Goal: Task Accomplishment & Management: Manage account settings

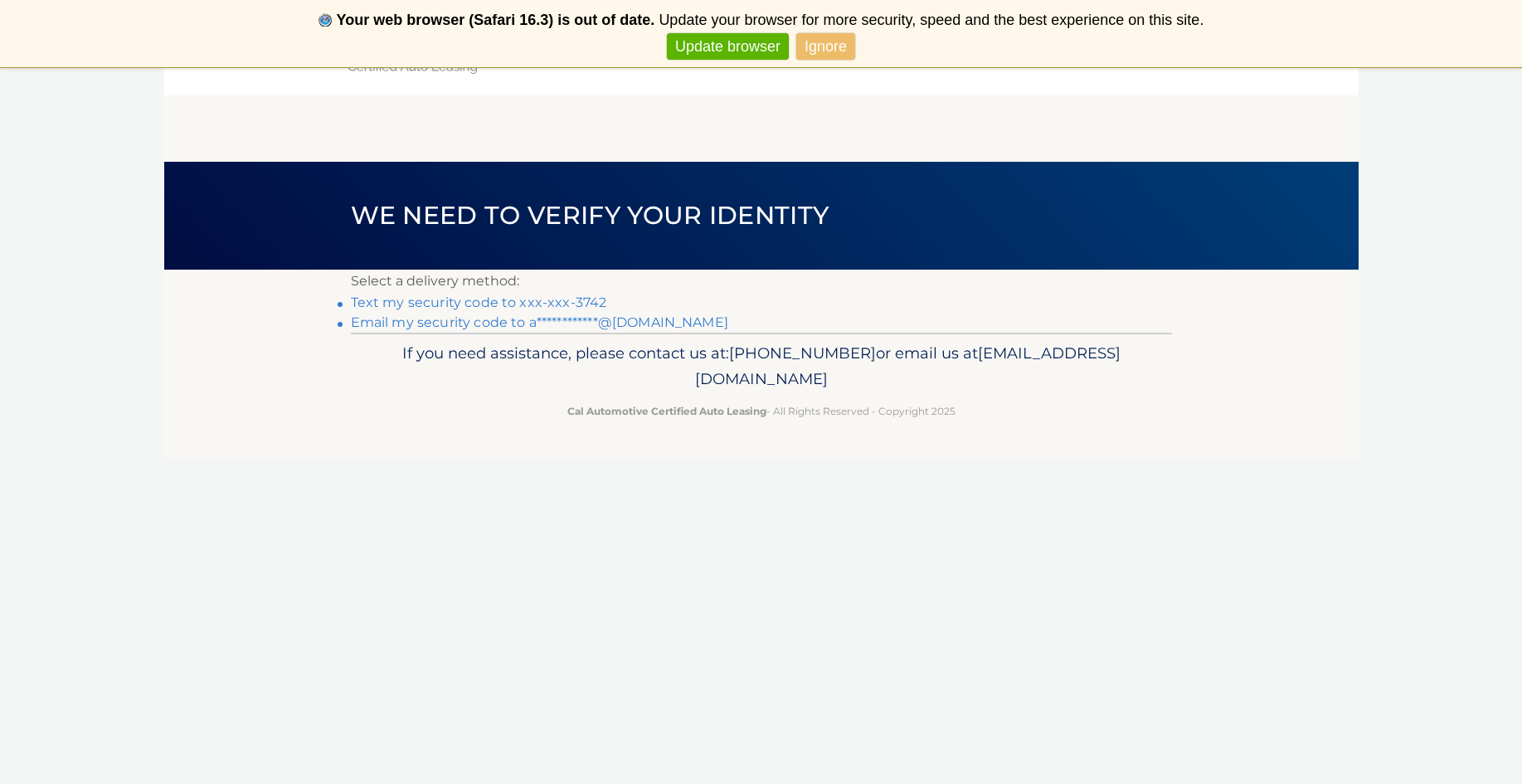
click at [807, 48] on link "Ignore" at bounding box center [826, 47] width 59 height 28
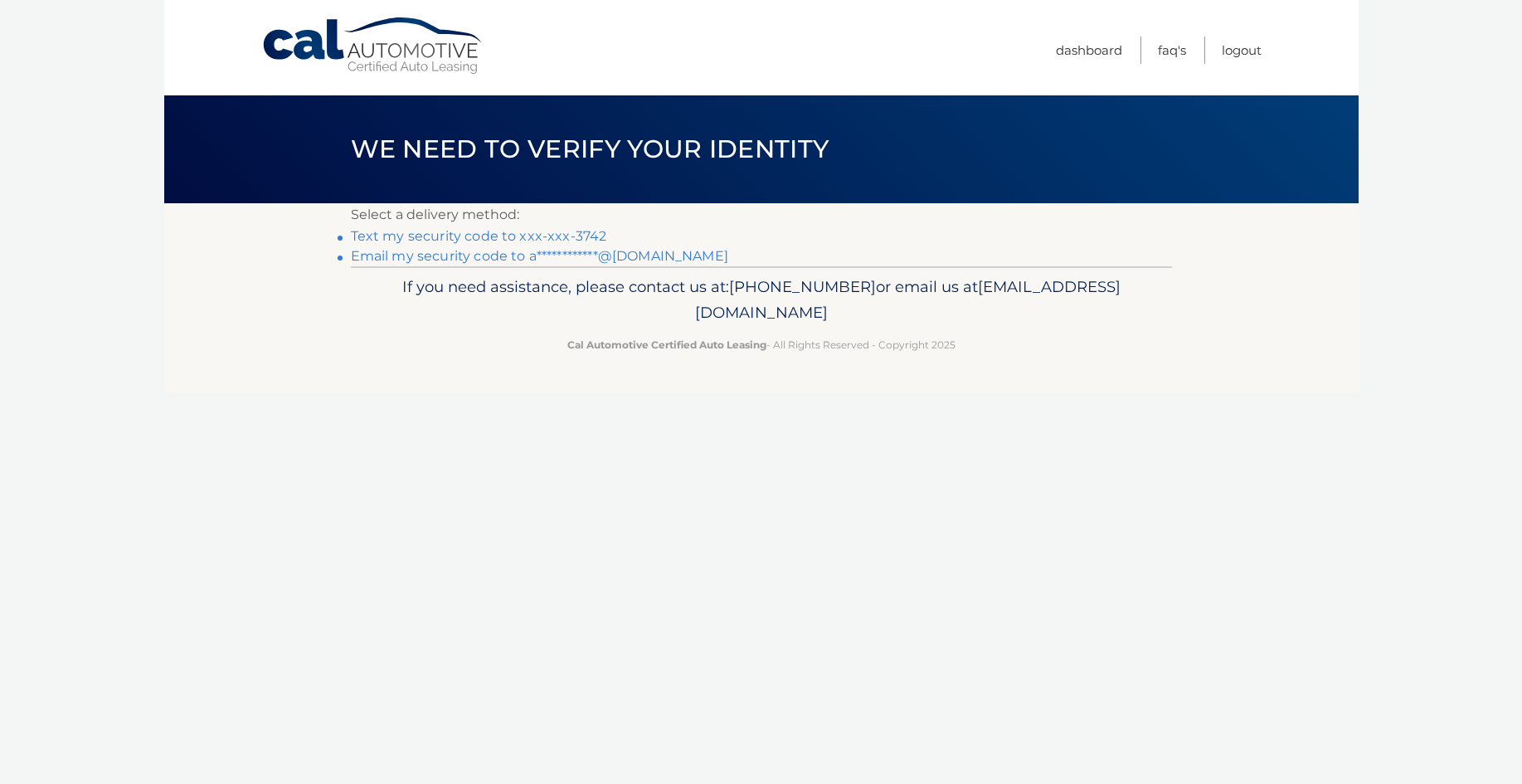
click at [440, 240] on link "Text my security code to xxx-xxx-3742" at bounding box center [479, 235] width 256 height 16
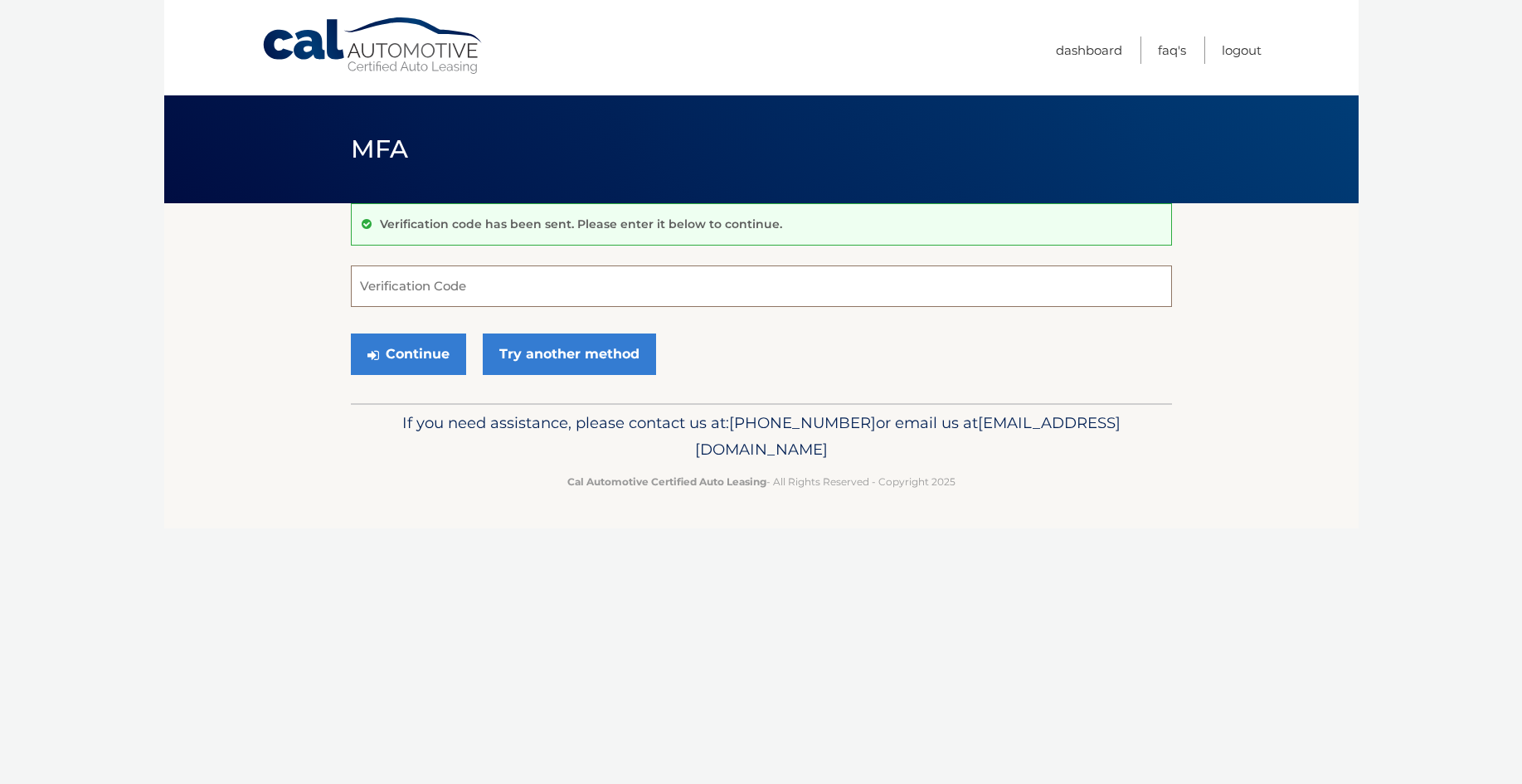
click at [520, 303] on input "Verification Code" at bounding box center [761, 286] width 821 height 42
type input "659598"
click at [407, 353] on button "Continue" at bounding box center [409, 354] width 116 height 42
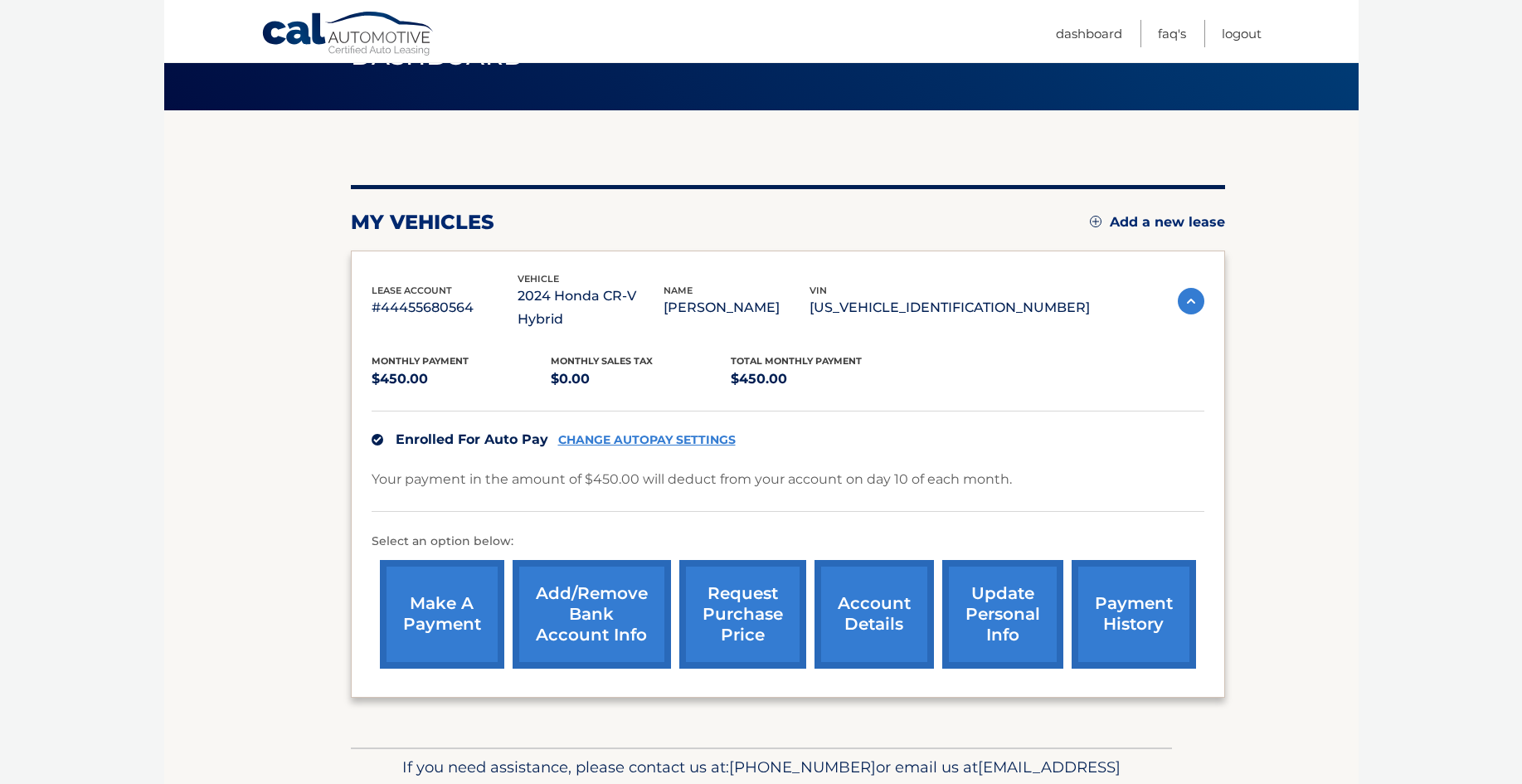
scroll to position [95, 0]
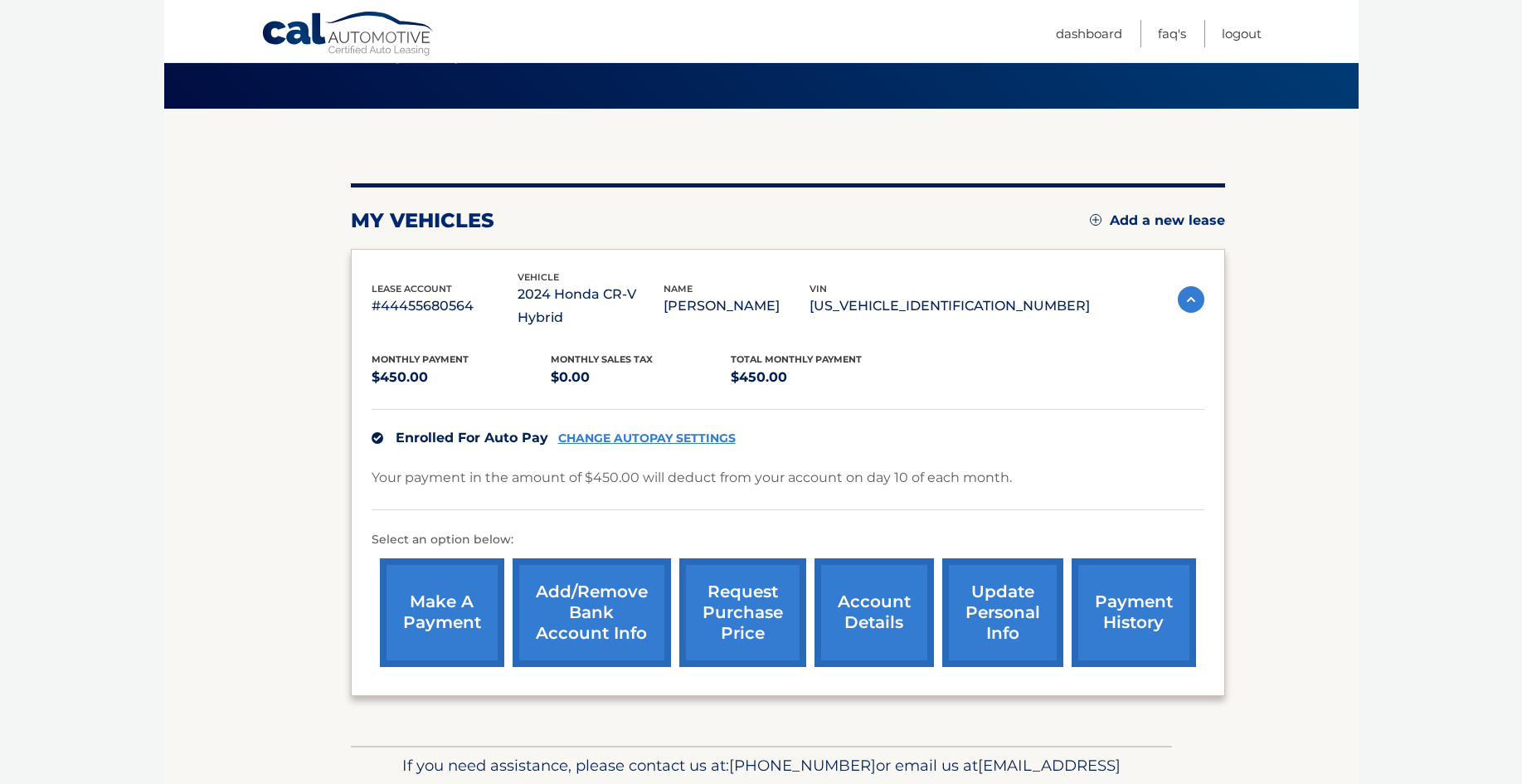
click at [990, 598] on link "update personal info" at bounding box center [1003, 612] width 121 height 109
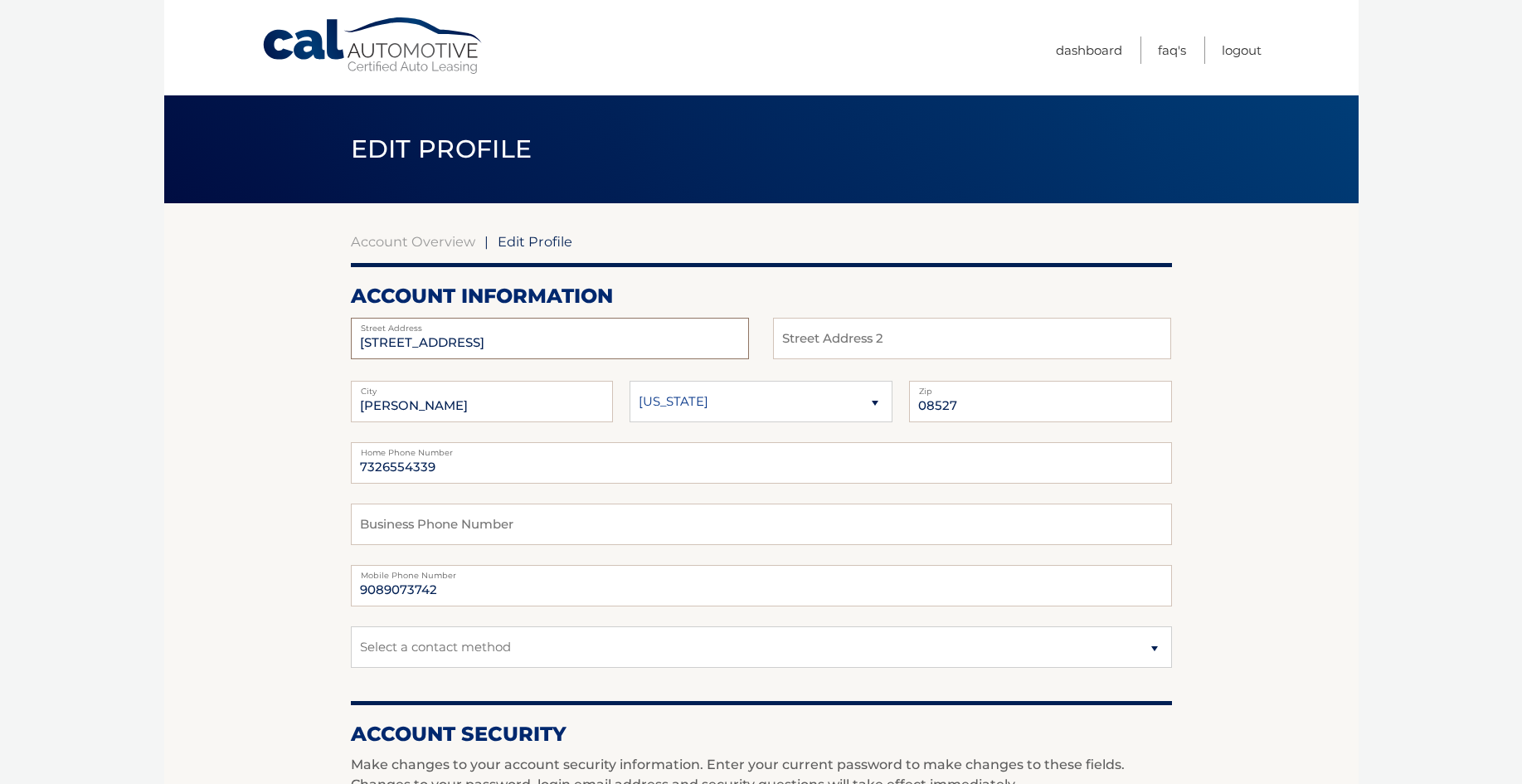
click at [515, 348] on input "[STREET_ADDRESS]" at bounding box center [549, 338] width 398 height 42
click at [519, 347] on input "3611 CHATHAM CT W" at bounding box center [549, 338] width 398 height 42
type input "132 Sycamore Dr"
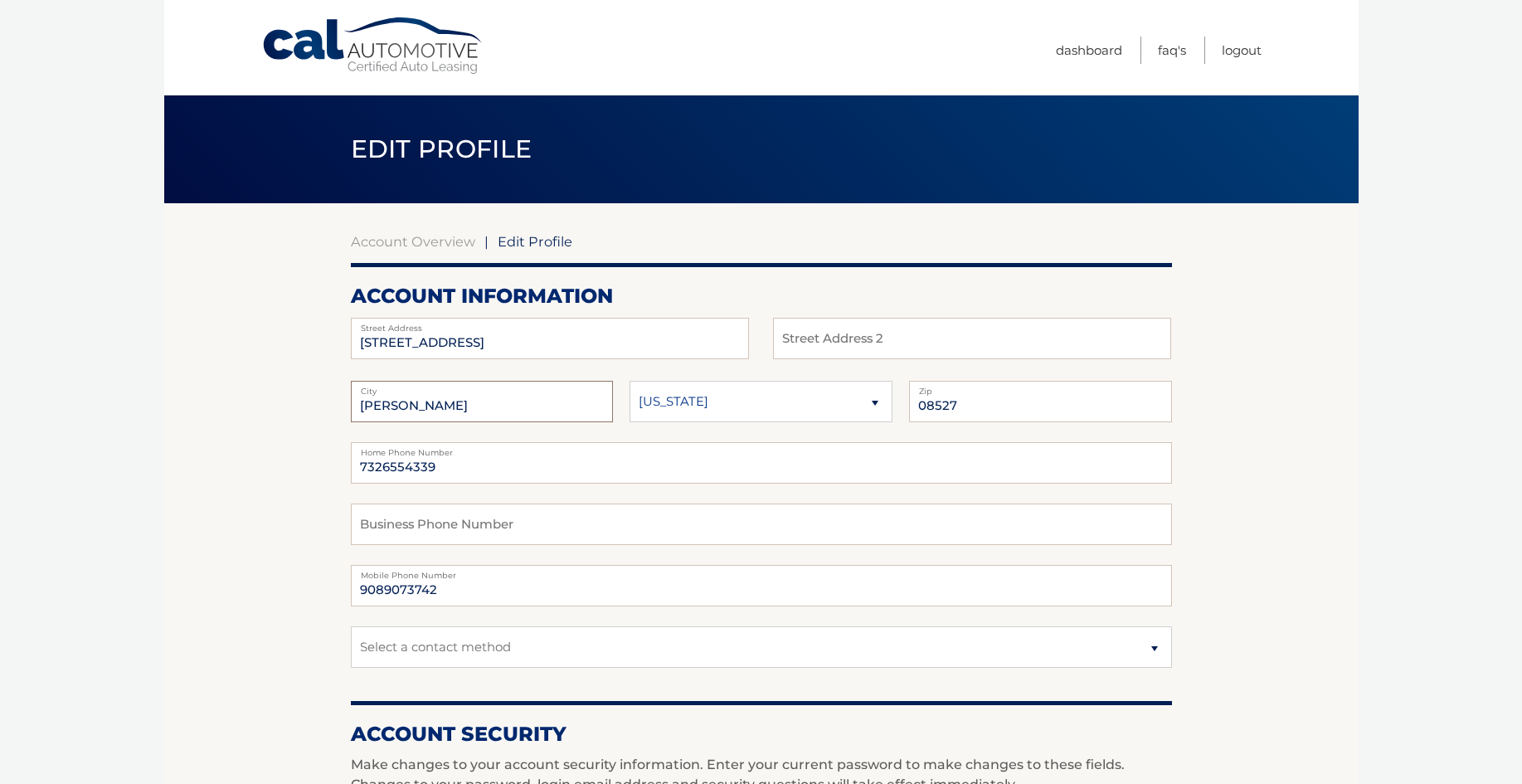
click at [524, 405] on input "JACKSON" at bounding box center [482, 401] width 263 height 42
drag, startPoint x: 370, startPoint y: 407, endPoint x: 420, endPoint y: 407, distance: 50.0
click at [371, 407] on input "honey Brook" at bounding box center [482, 401] width 263 height 42
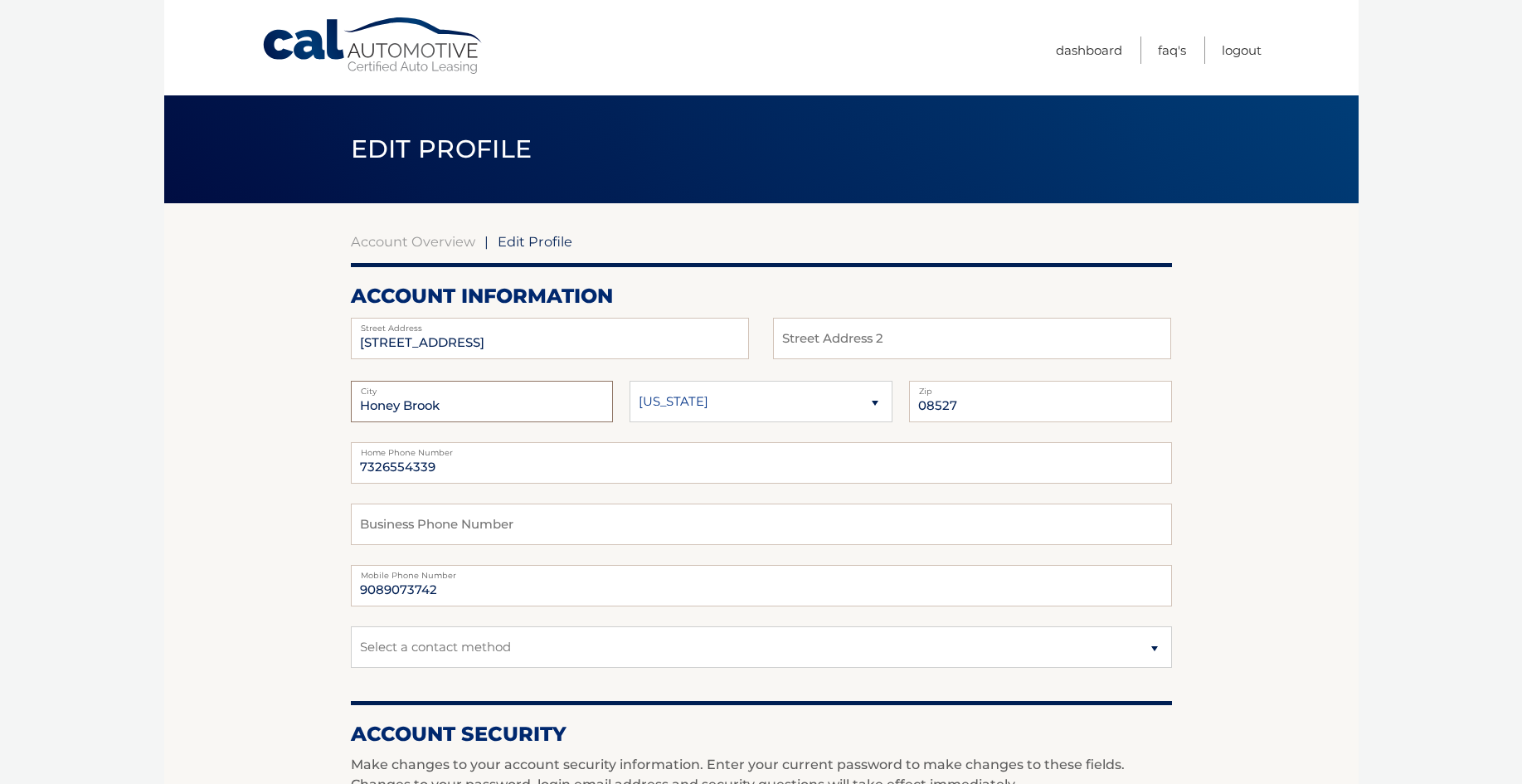
scroll to position [17, 0]
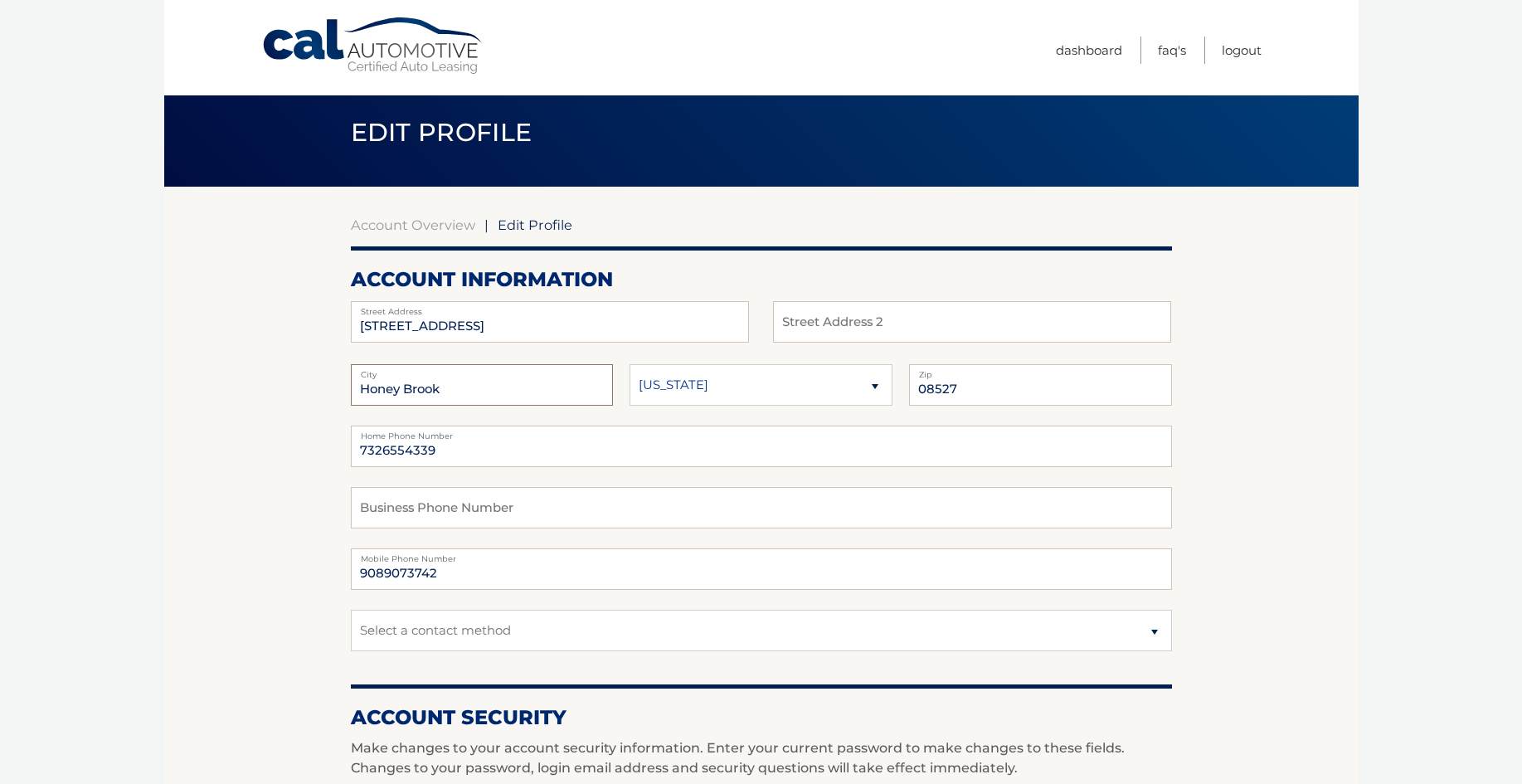
type input "Honey Brook"
select select "PA"
click at [958, 382] on input "08527" at bounding box center [1040, 385] width 263 height 42
drag, startPoint x: 980, startPoint y: 387, endPoint x: 799, endPoint y: 379, distance: 181.2
click at [802, 379] on fieldset "Honey Brook City Alaska Alabama Arkansas State 08527 Zip" at bounding box center [761, 395] width 821 height 61
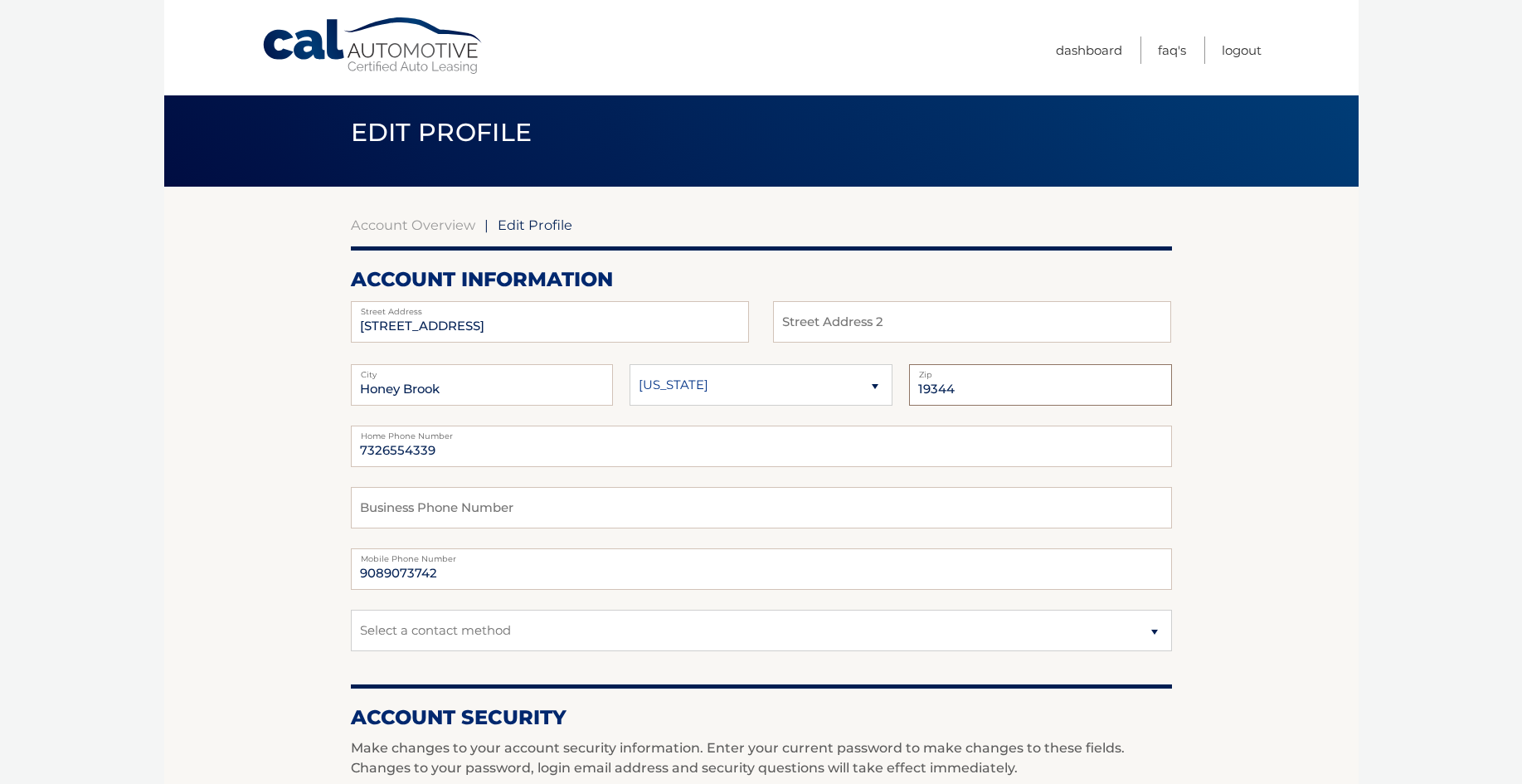
type input "19344"
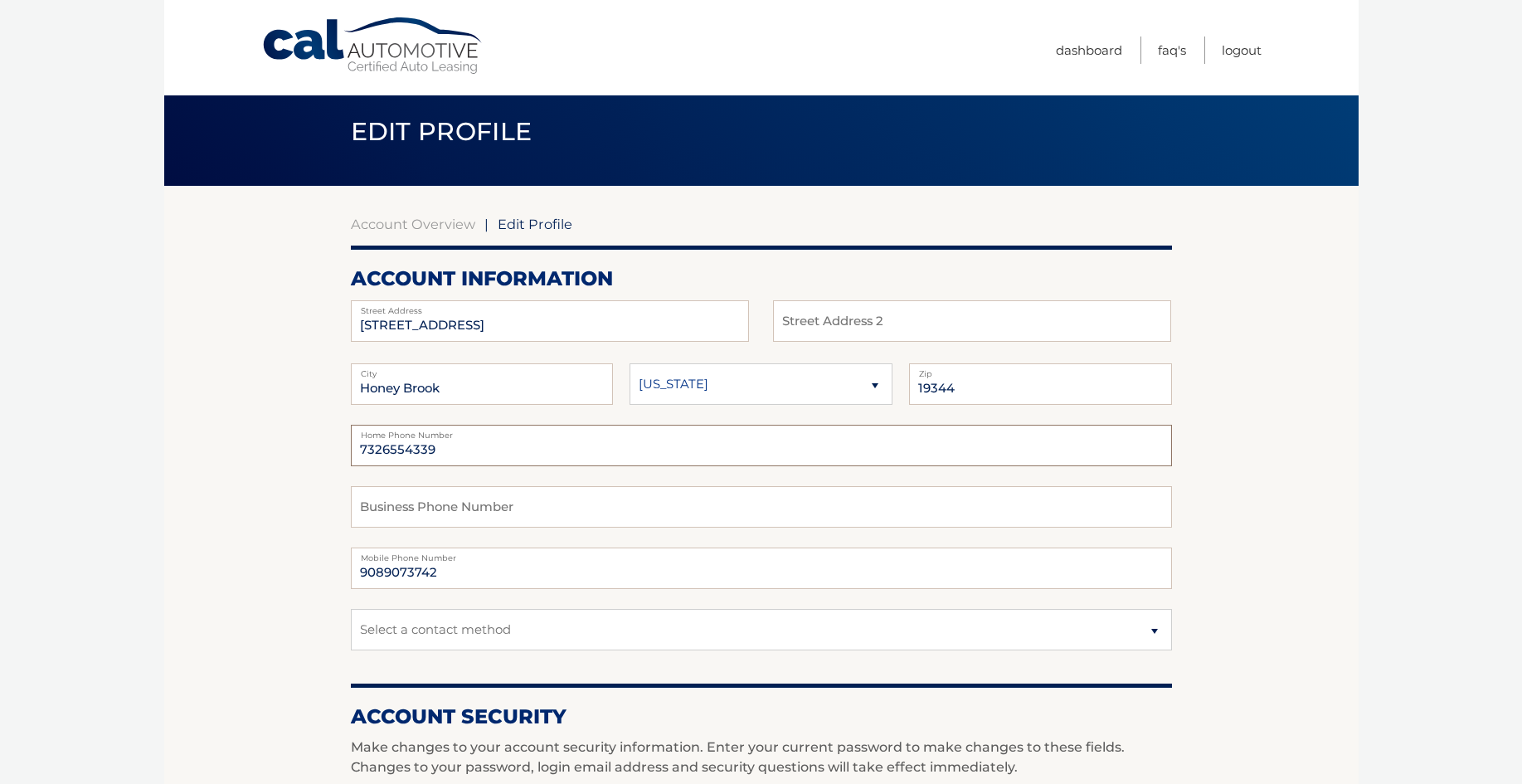
click at [511, 454] on input "7326554339" at bounding box center [761, 446] width 821 height 42
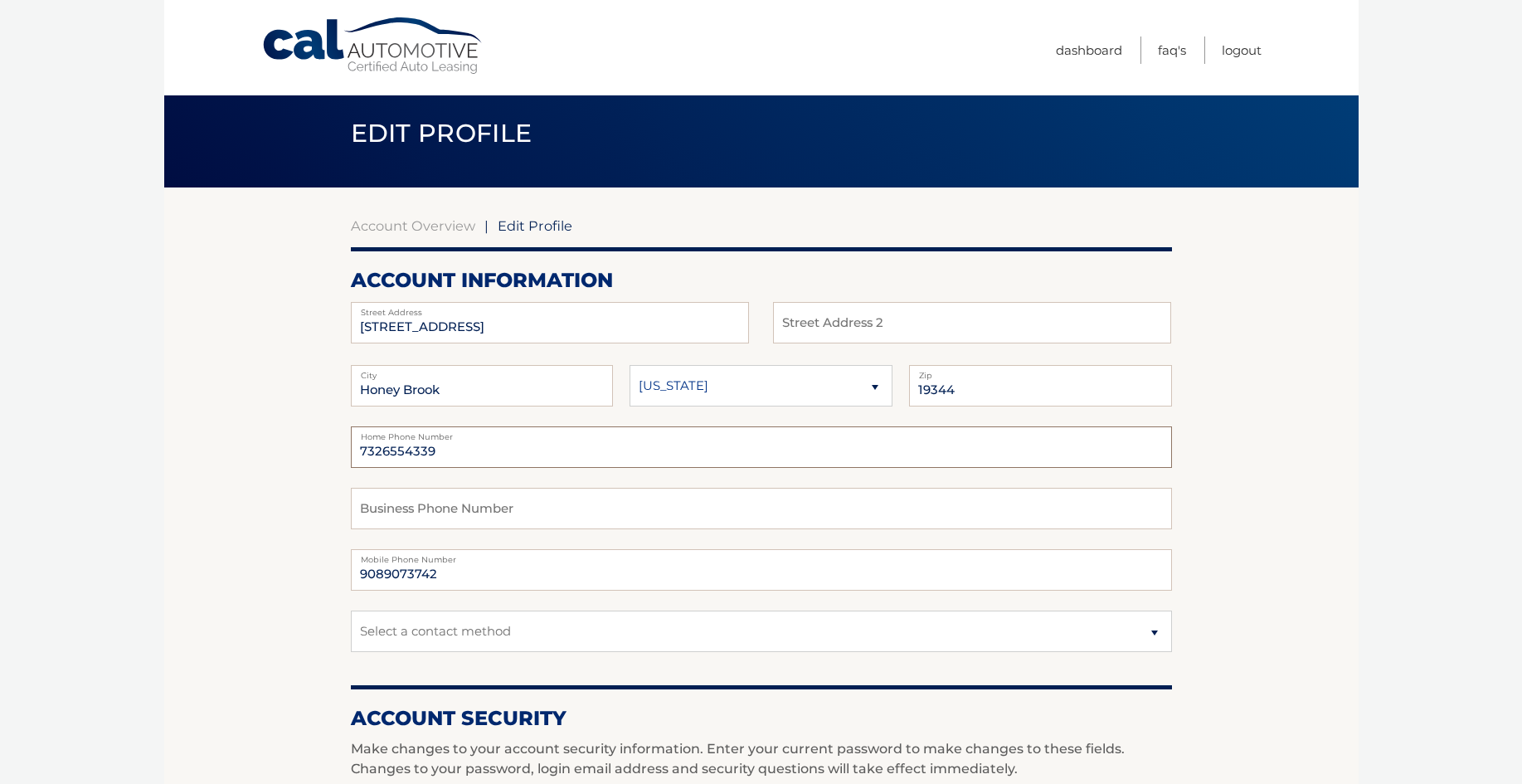
drag, startPoint x: 462, startPoint y: 449, endPoint x: 274, endPoint y: 452, distance: 188.0
click at [274, 452] on section "Account Overview | Edit Profile account information 132 Sycamore Dr Street Addr…" at bounding box center [761, 792] width 1194 height 1208
type input "9089073742"
click at [441, 577] on input "9089073742" at bounding box center [761, 570] width 821 height 42
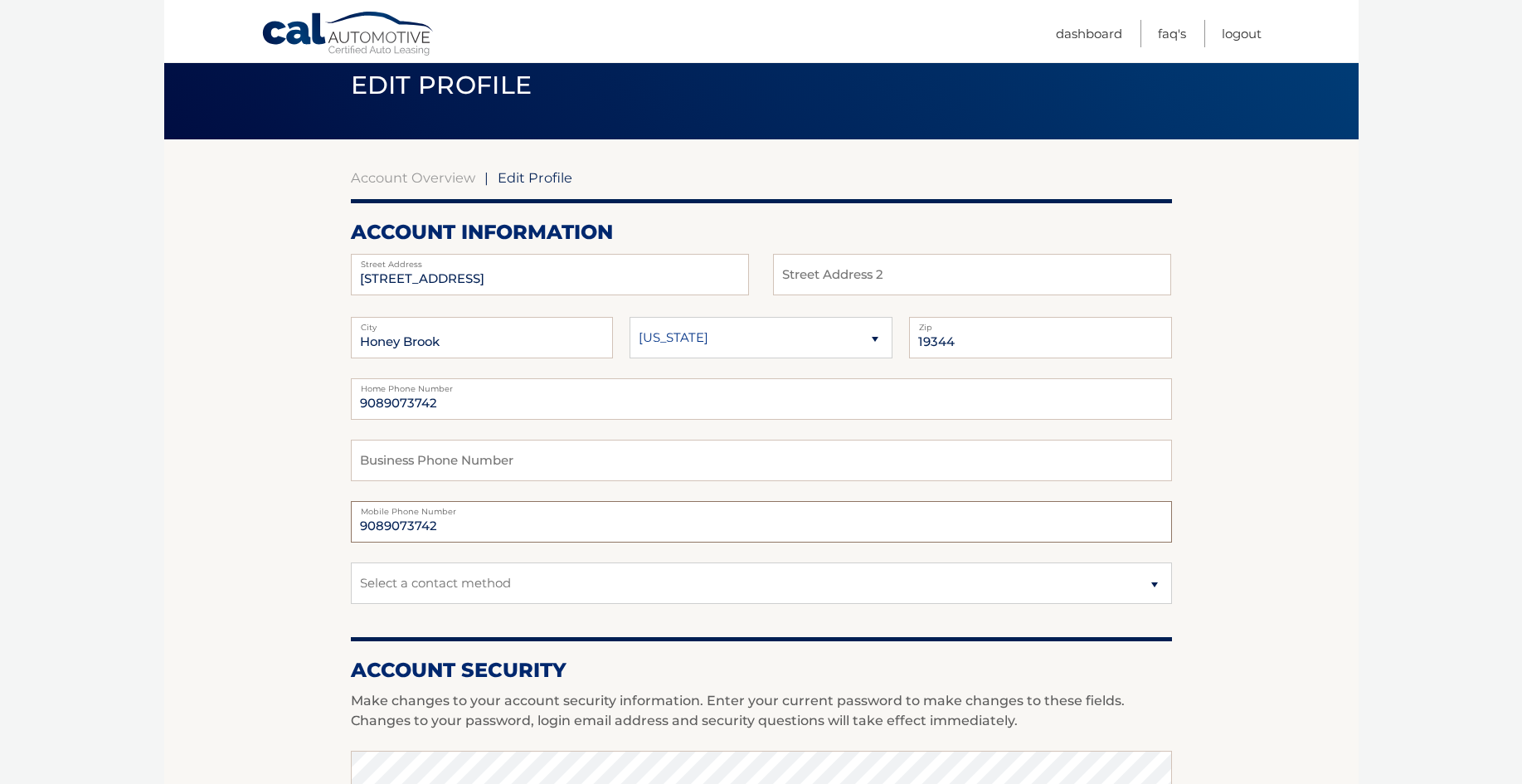
scroll to position [86, 0]
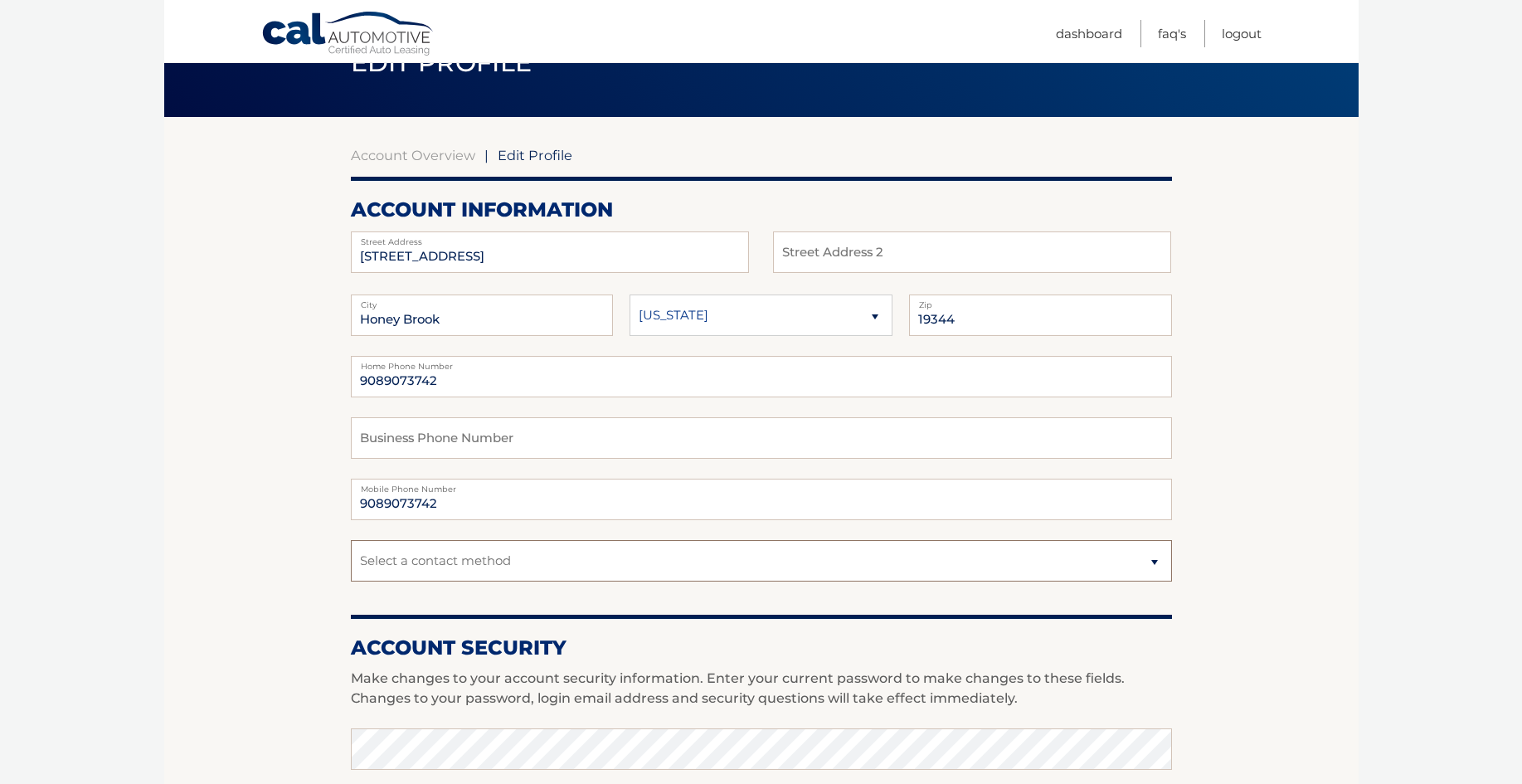
select select "1"
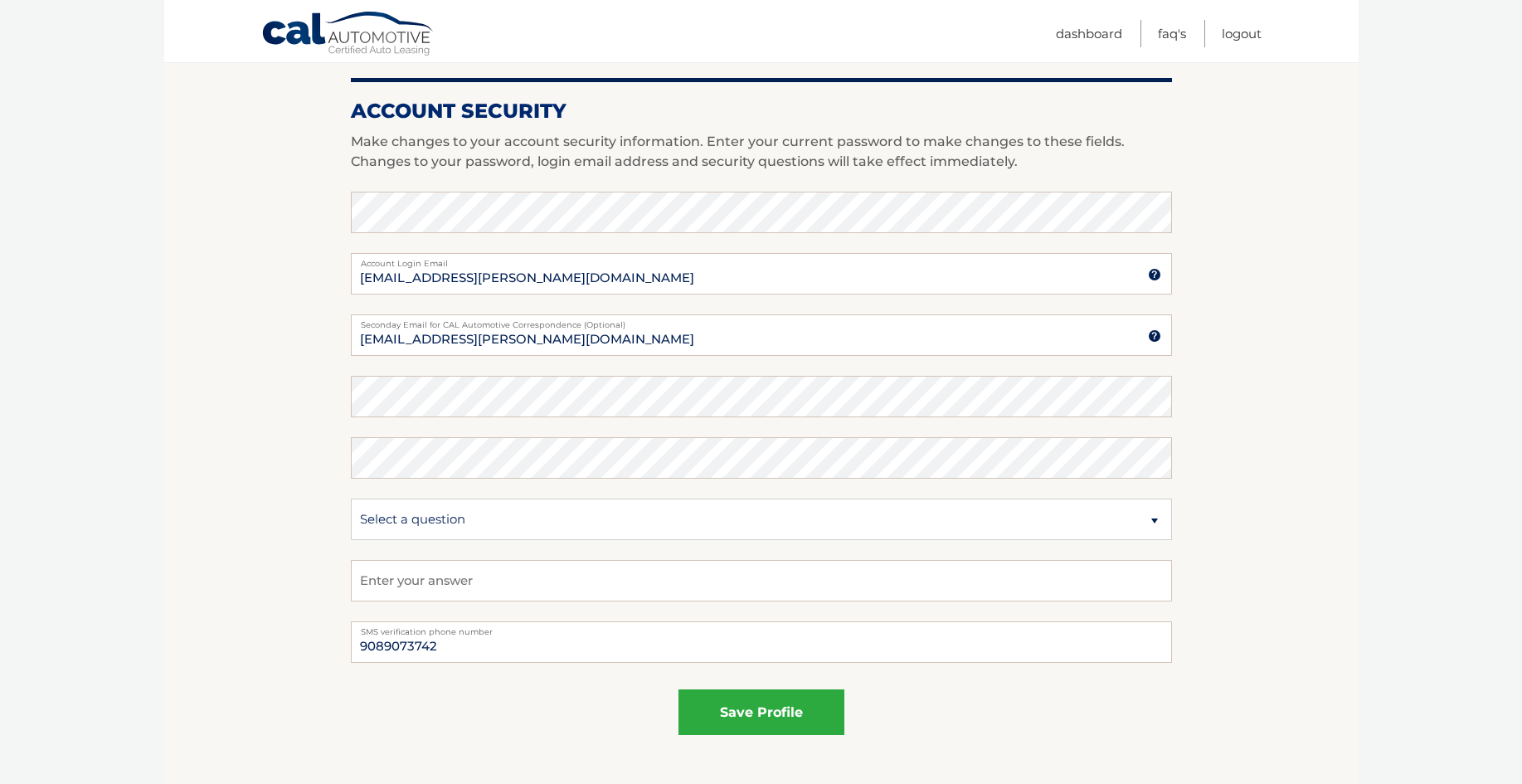
scroll to position [717, 0]
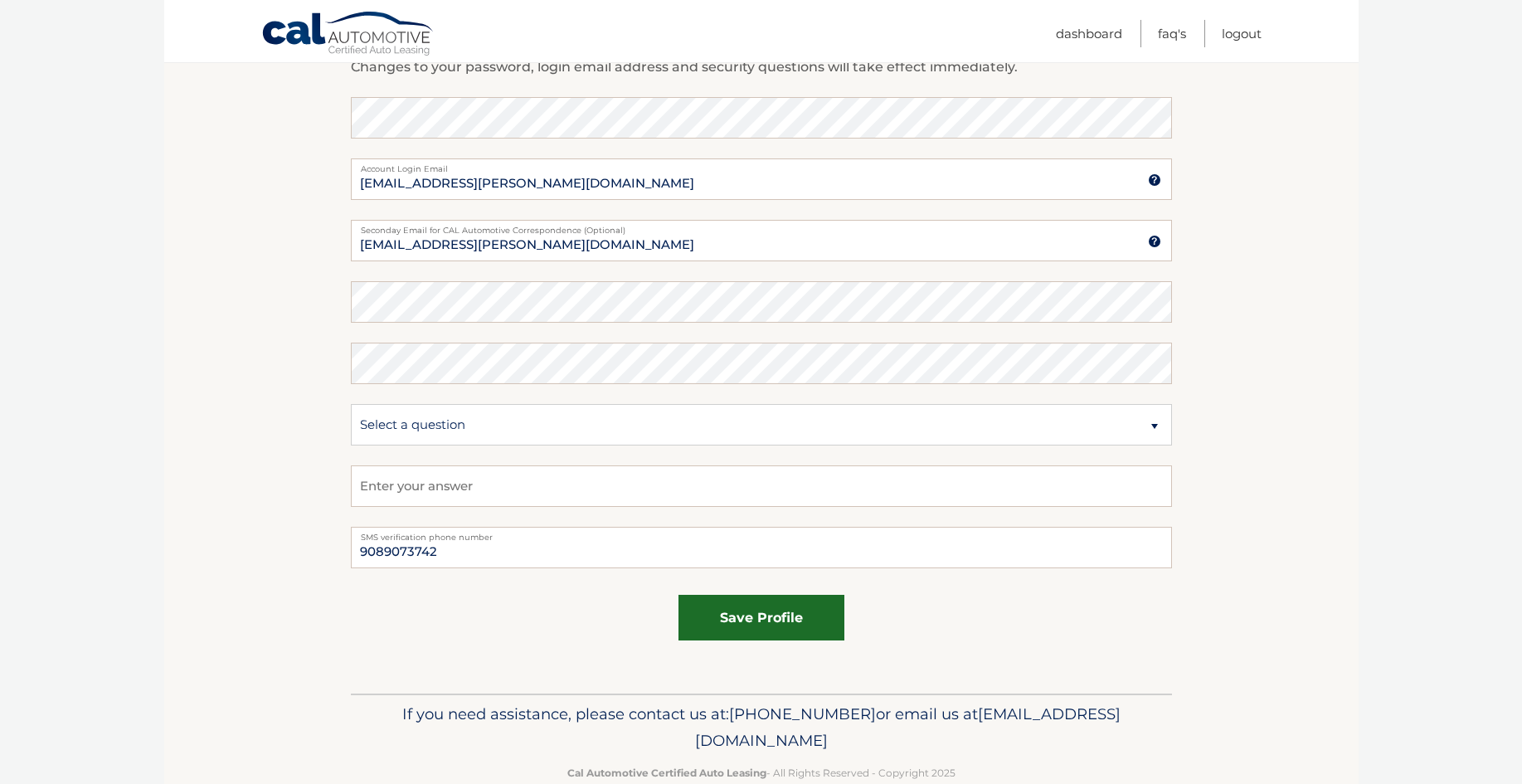
click at [765, 622] on button "save profile" at bounding box center [761, 617] width 166 height 45
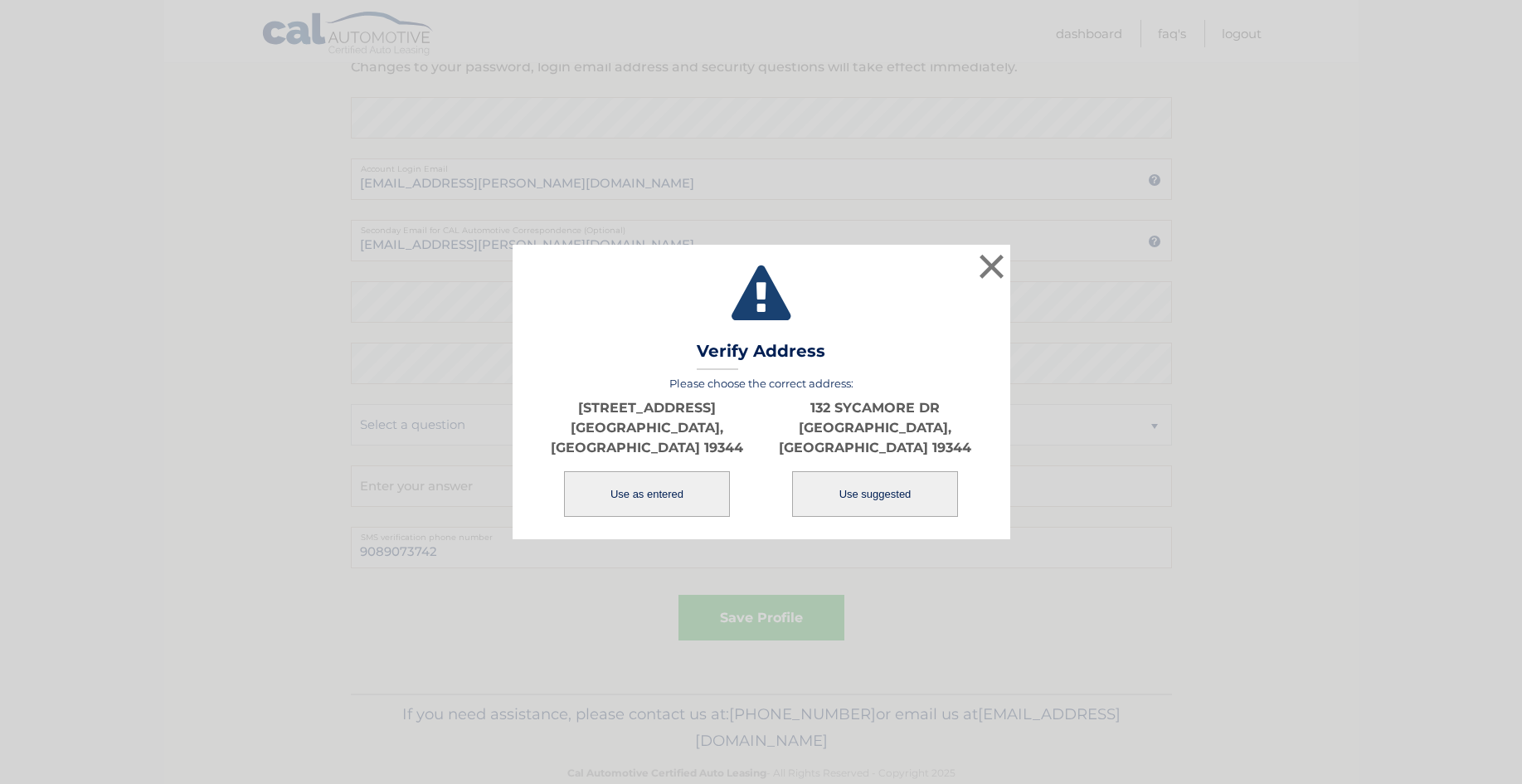
click at [875, 490] on button "Use suggested" at bounding box center [875, 493] width 166 height 45
type input "132 SYCAMORE DR"
type input "HONEY BROOK"
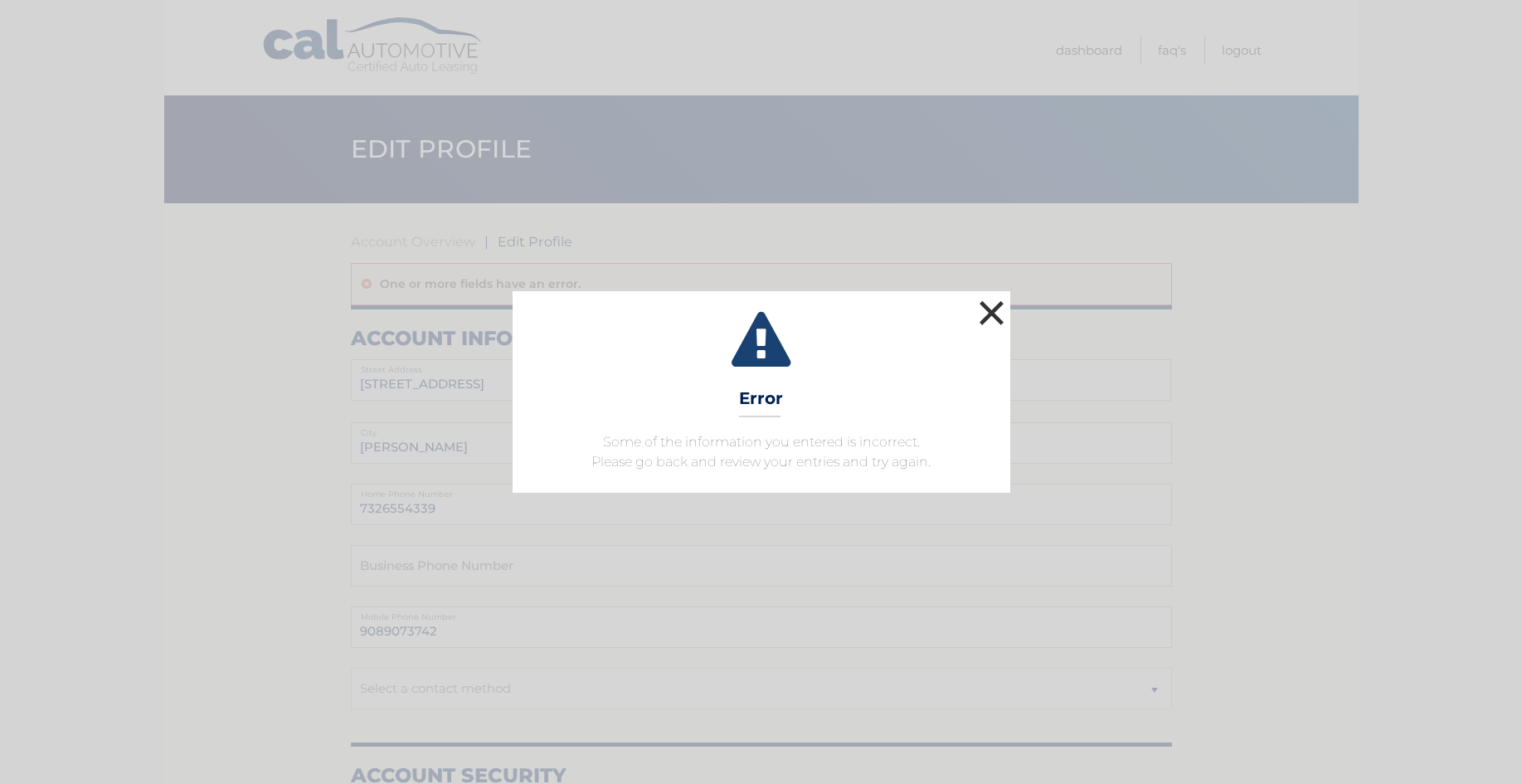
click at [987, 315] on button "×" at bounding box center [992, 312] width 34 height 34
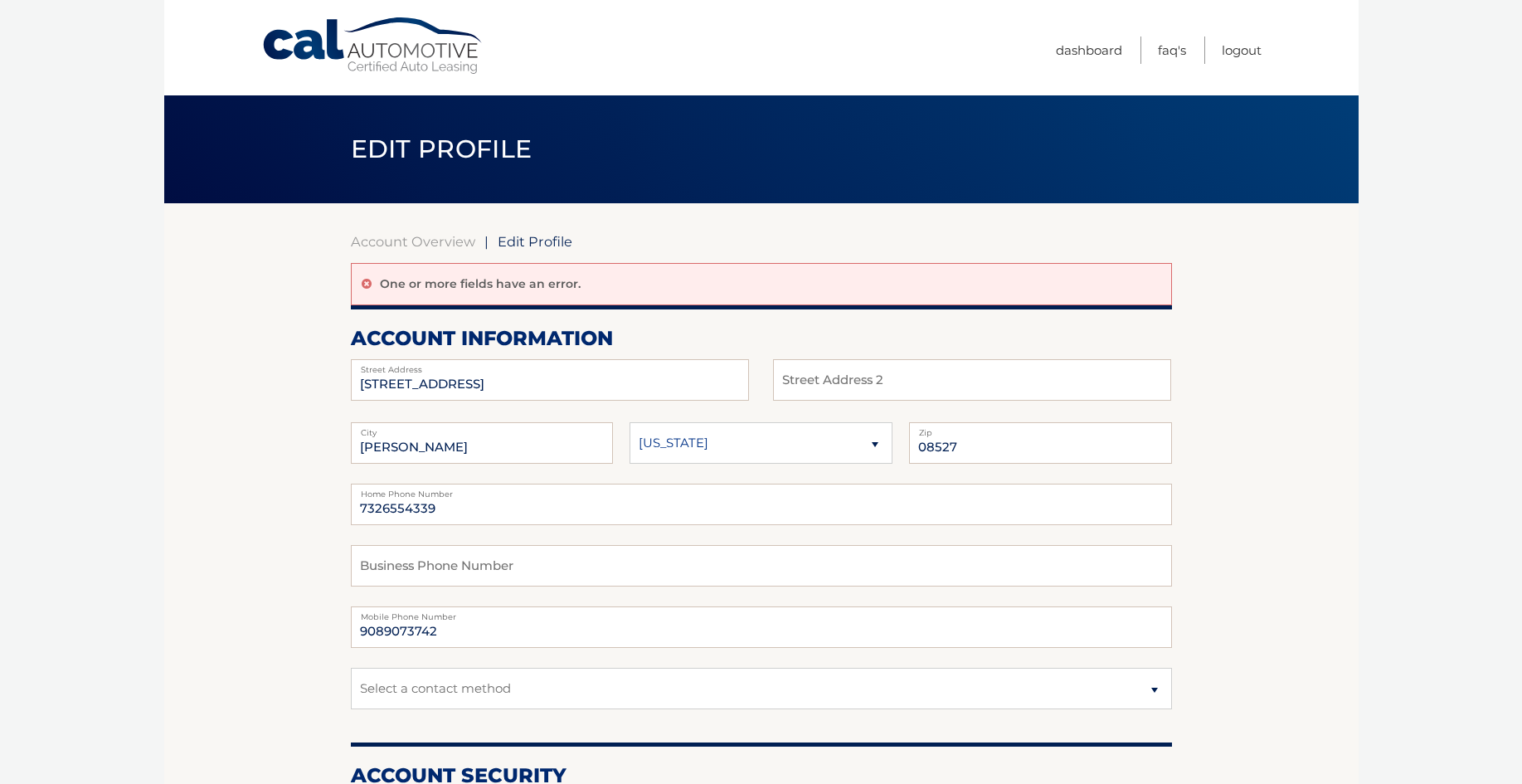
click at [363, 282] on icon at bounding box center [367, 284] width 10 height 12
click at [365, 286] on icon at bounding box center [367, 284] width 10 height 12
click at [369, 284] on icon at bounding box center [367, 284] width 10 height 12
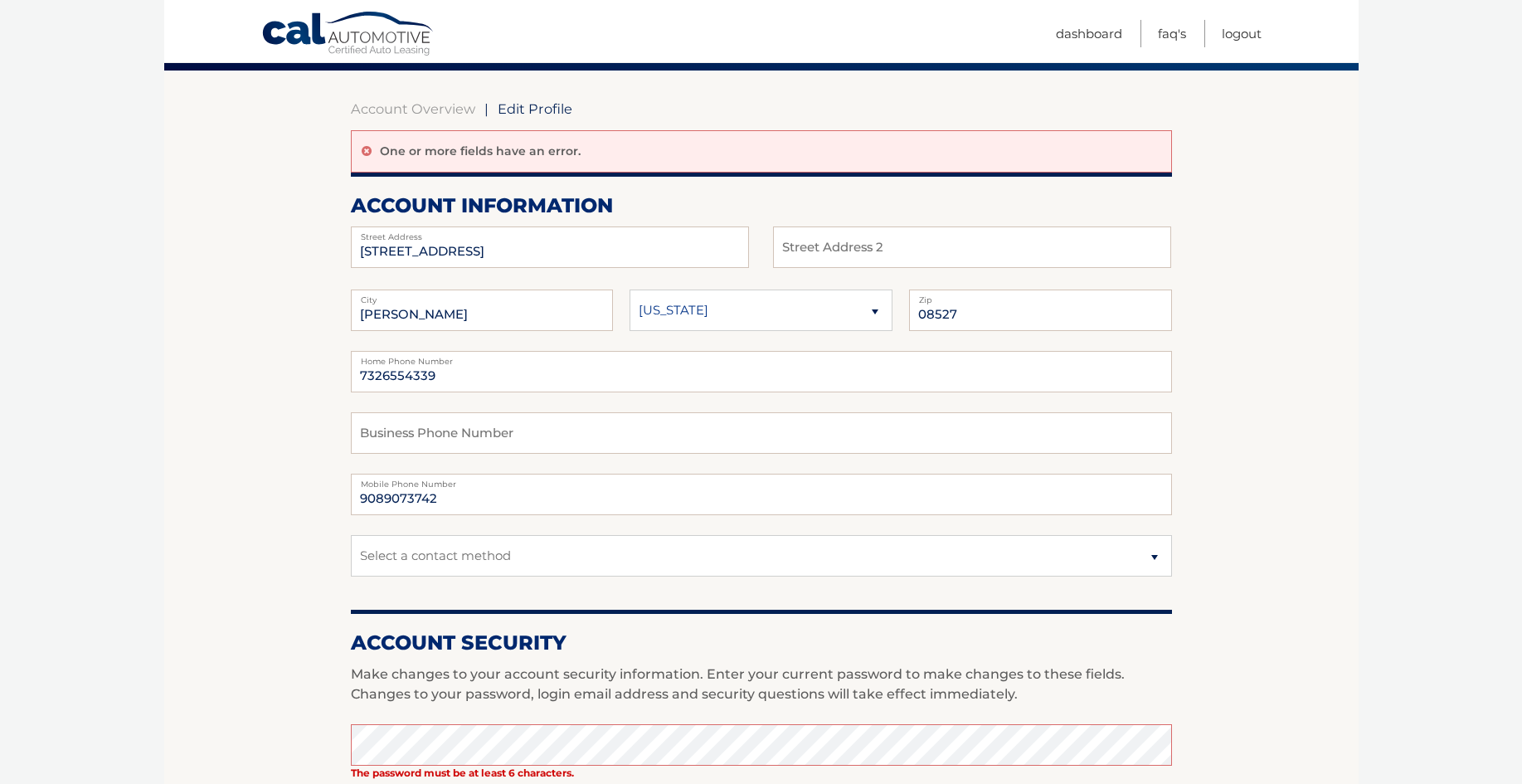
scroll to position [114, 0]
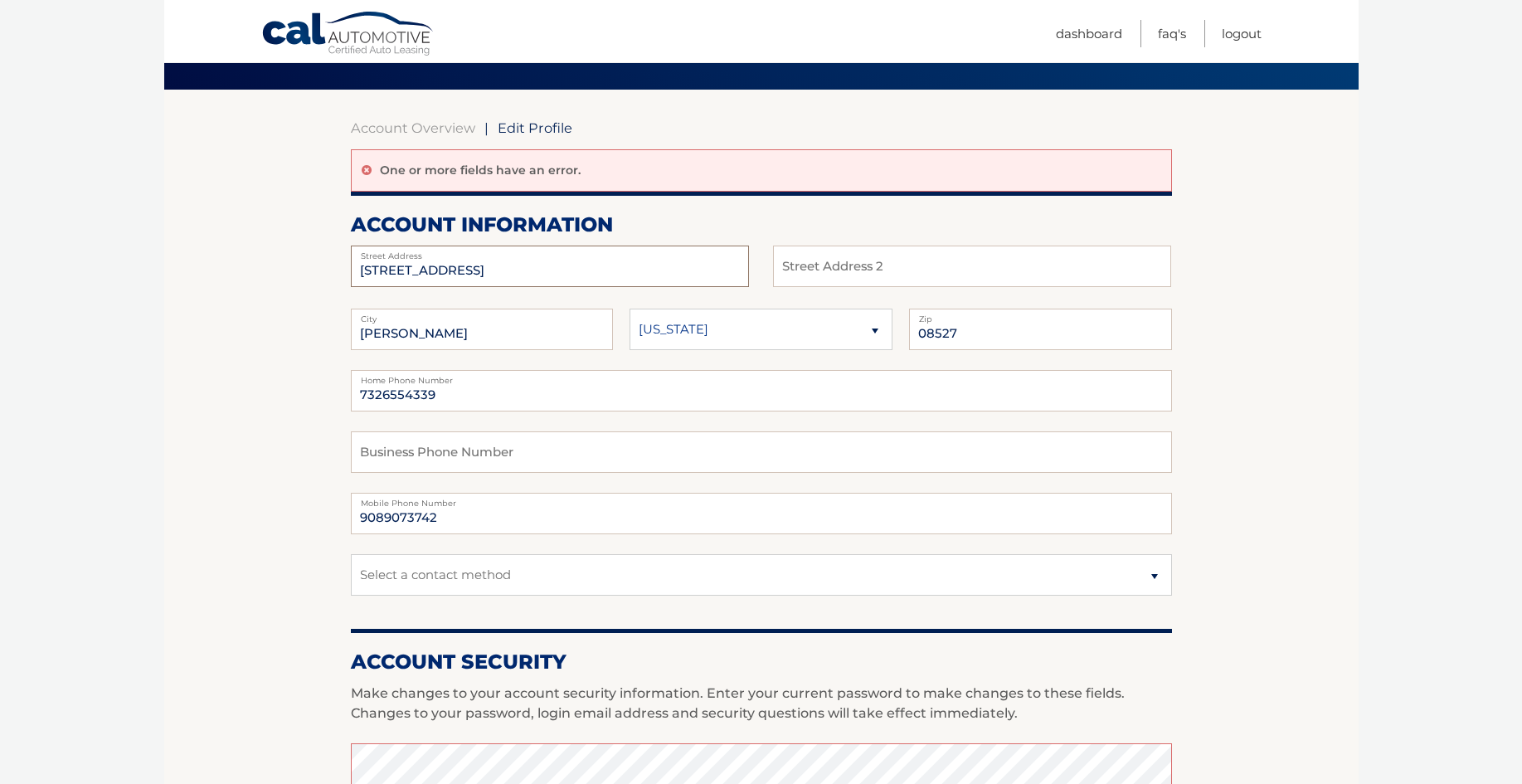
drag, startPoint x: 472, startPoint y: 276, endPoint x: 484, endPoint y: 274, distance: 12.2
click at [472, 276] on input "3611 CHATHAM CT W" at bounding box center [549, 266] width 398 height 42
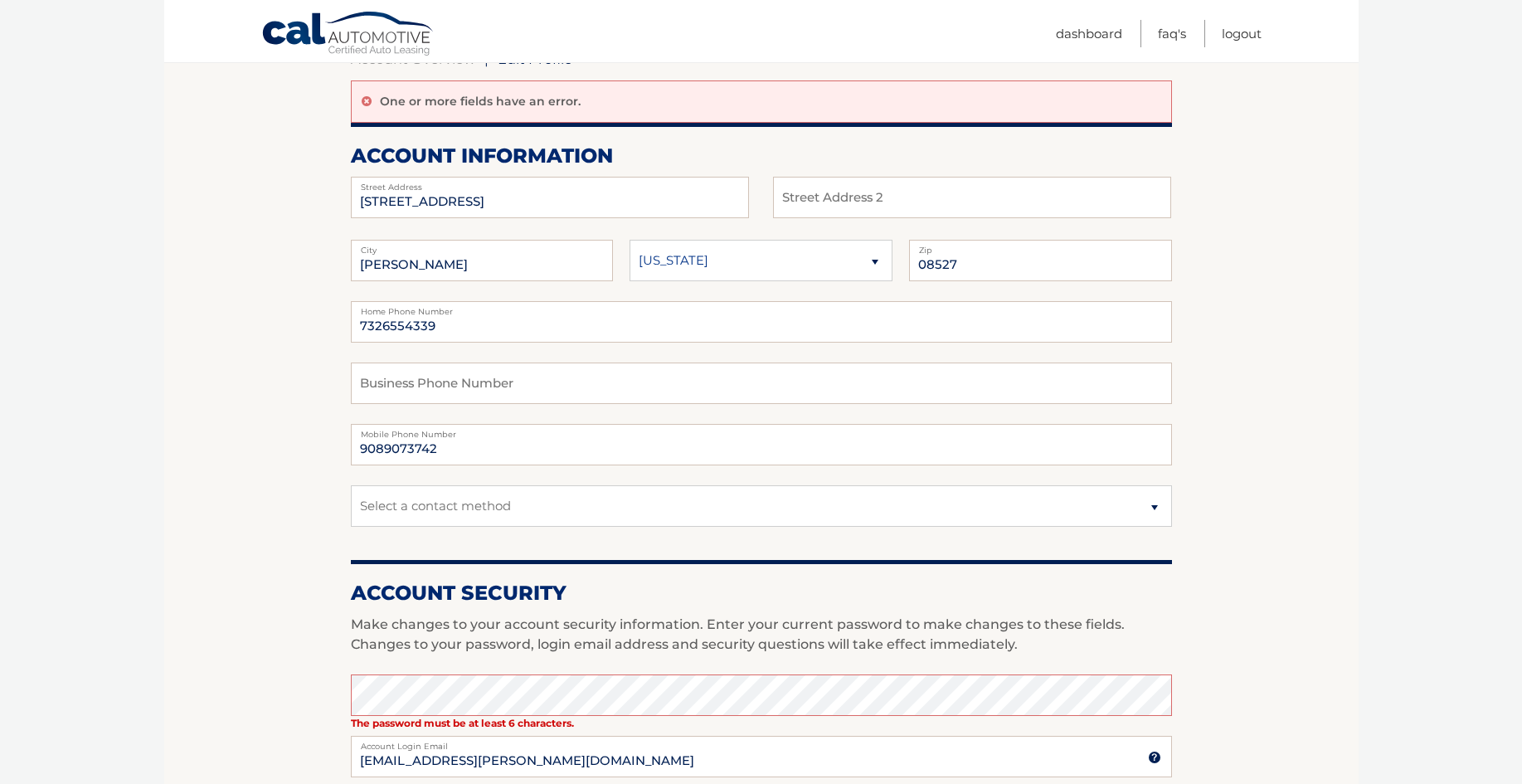
scroll to position [153, 0]
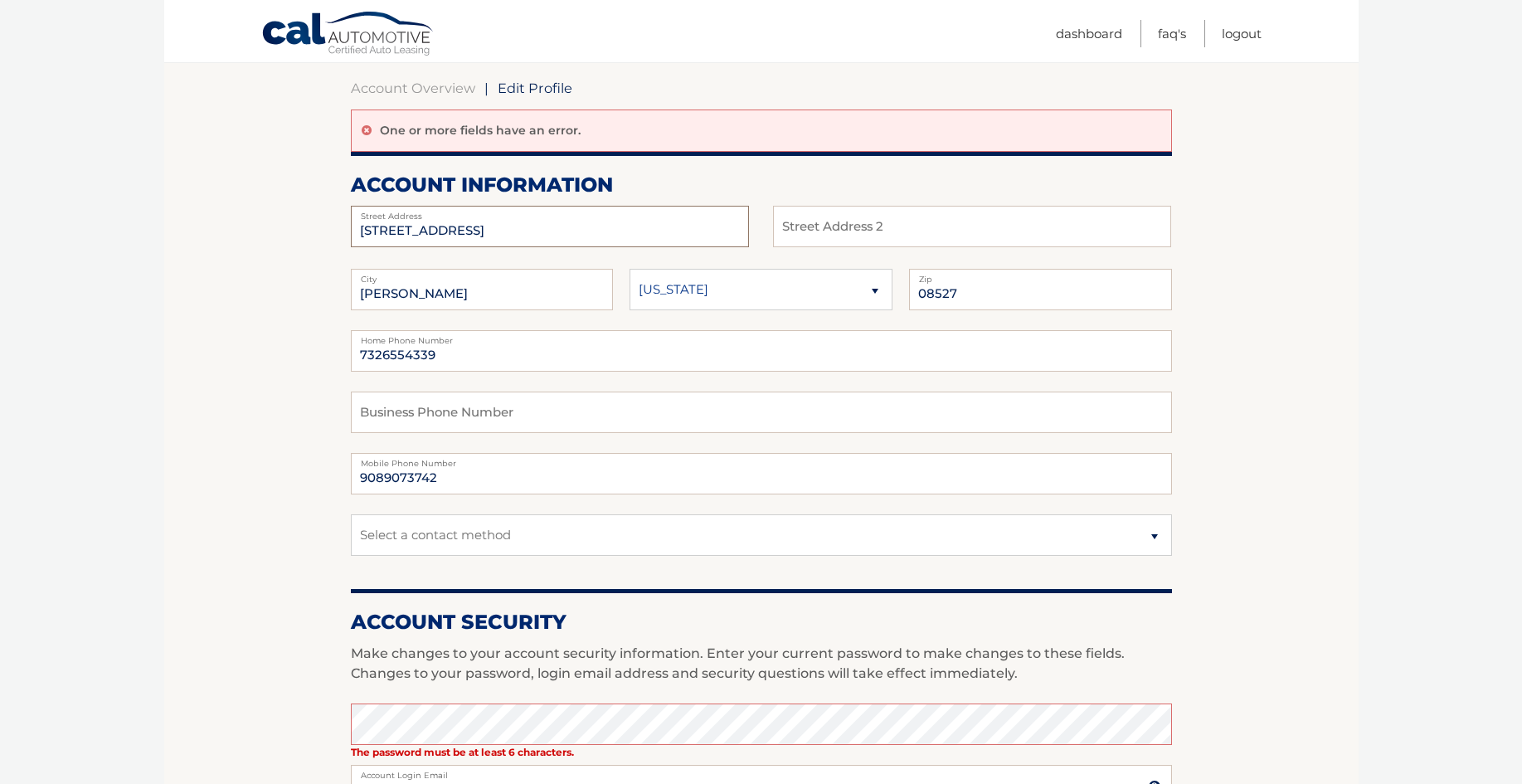
click at [452, 231] on input "3611 CHATHAM CT W" at bounding box center [549, 227] width 398 height 42
type input "132 SYCAMORE DR"
click at [966, 297] on input "08527" at bounding box center [1040, 290] width 263 height 42
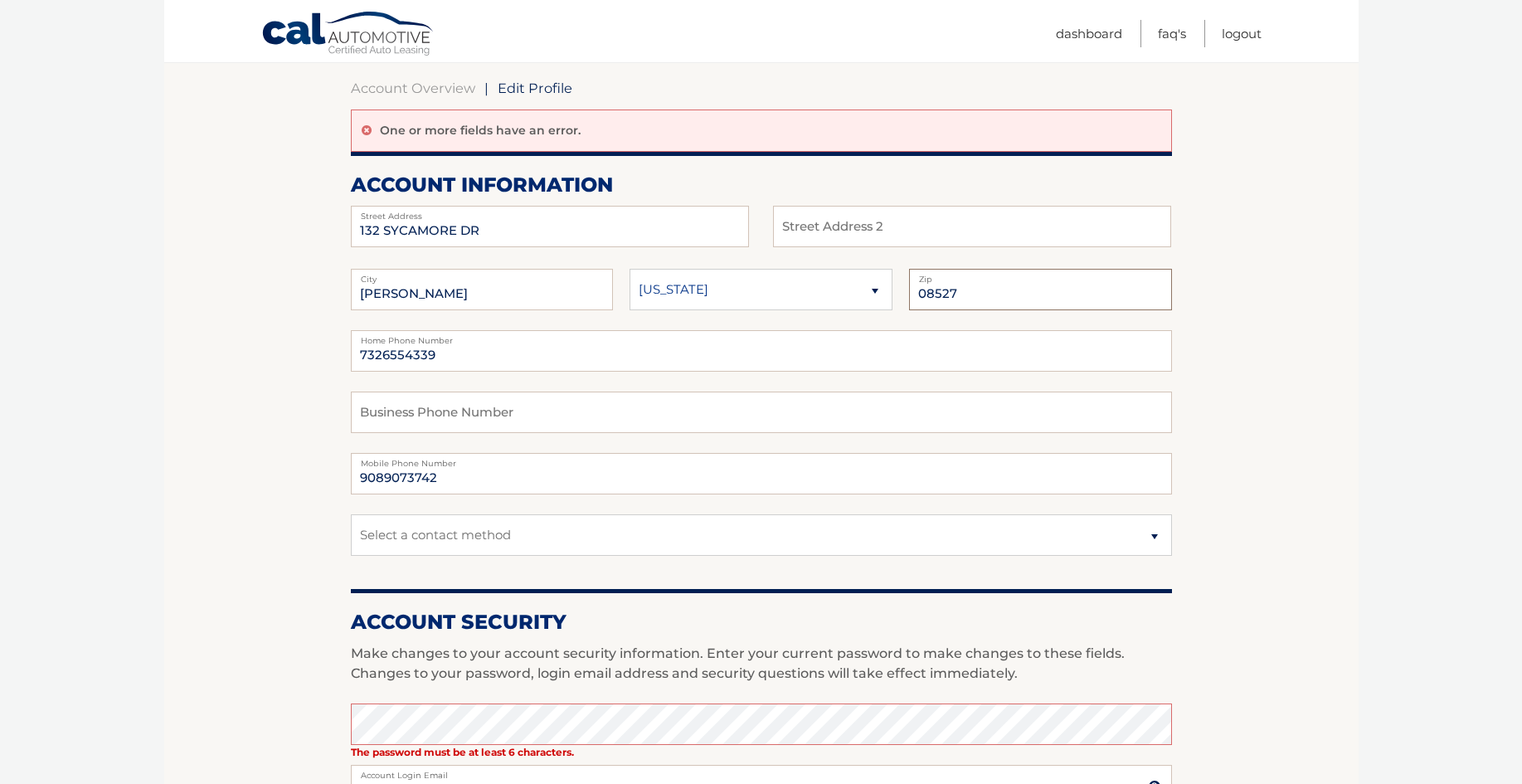
drag, startPoint x: 972, startPoint y: 295, endPoint x: 849, endPoint y: 286, distance: 123.3
click at [851, 286] on fieldset "JACKSON City Alaska Alabama Arkansas State 08527 Zip" at bounding box center [761, 299] width 821 height 61
type input "19344"
click at [517, 291] on input "JACKSON" at bounding box center [482, 290] width 263 height 42
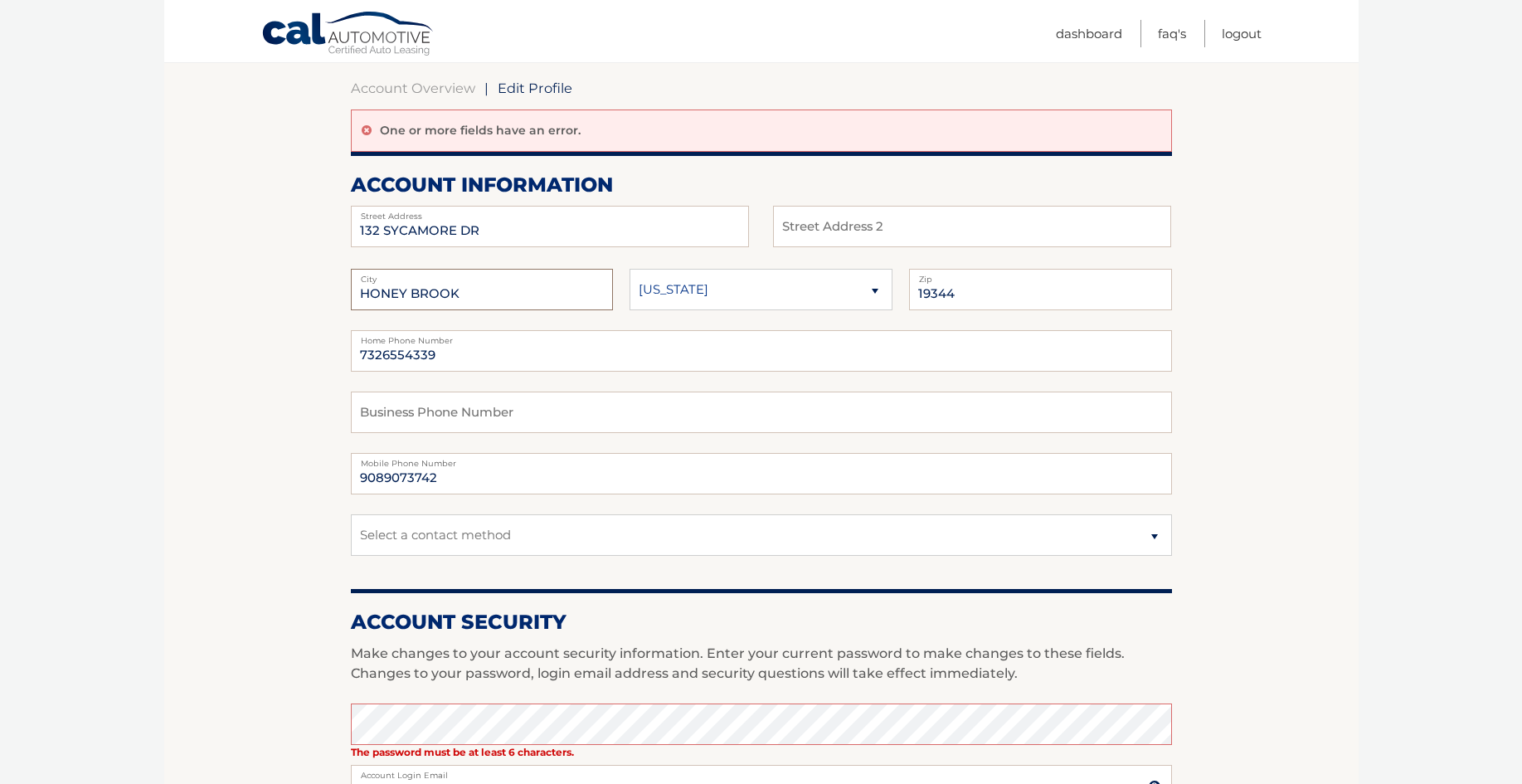
type input "HONEY BROOK"
select select "PA"
click at [469, 357] on input "7326554339" at bounding box center [761, 351] width 821 height 42
drag, startPoint x: 506, startPoint y: 357, endPoint x: 199, endPoint y: 348, distance: 307.1
click at [200, 348] on section "Account Overview | Edit Profile One or more fields have an error. account infor…" at bounding box center [761, 674] width 1194 height 1250
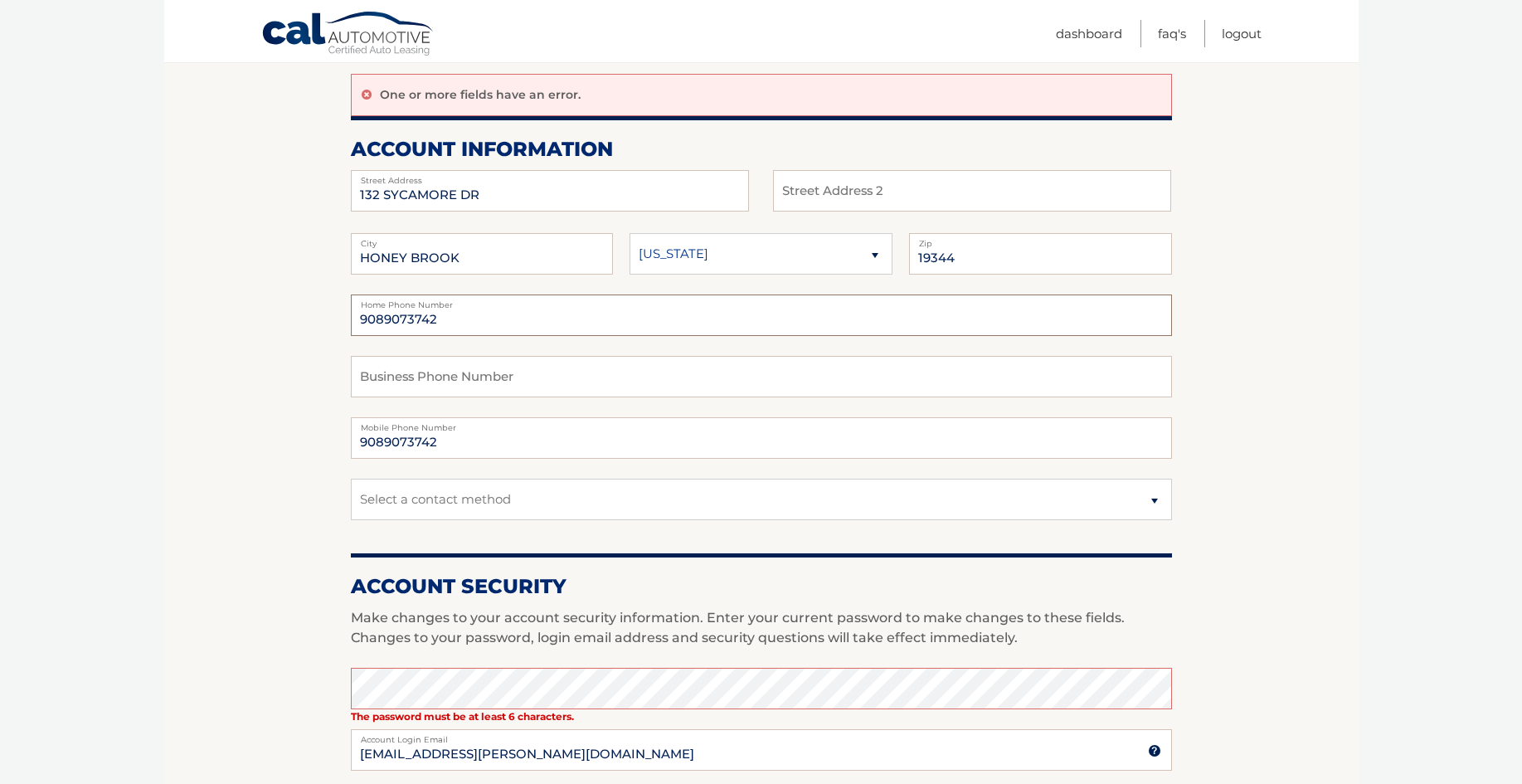
scroll to position [189, 0]
type input "9089073742"
select select "1"
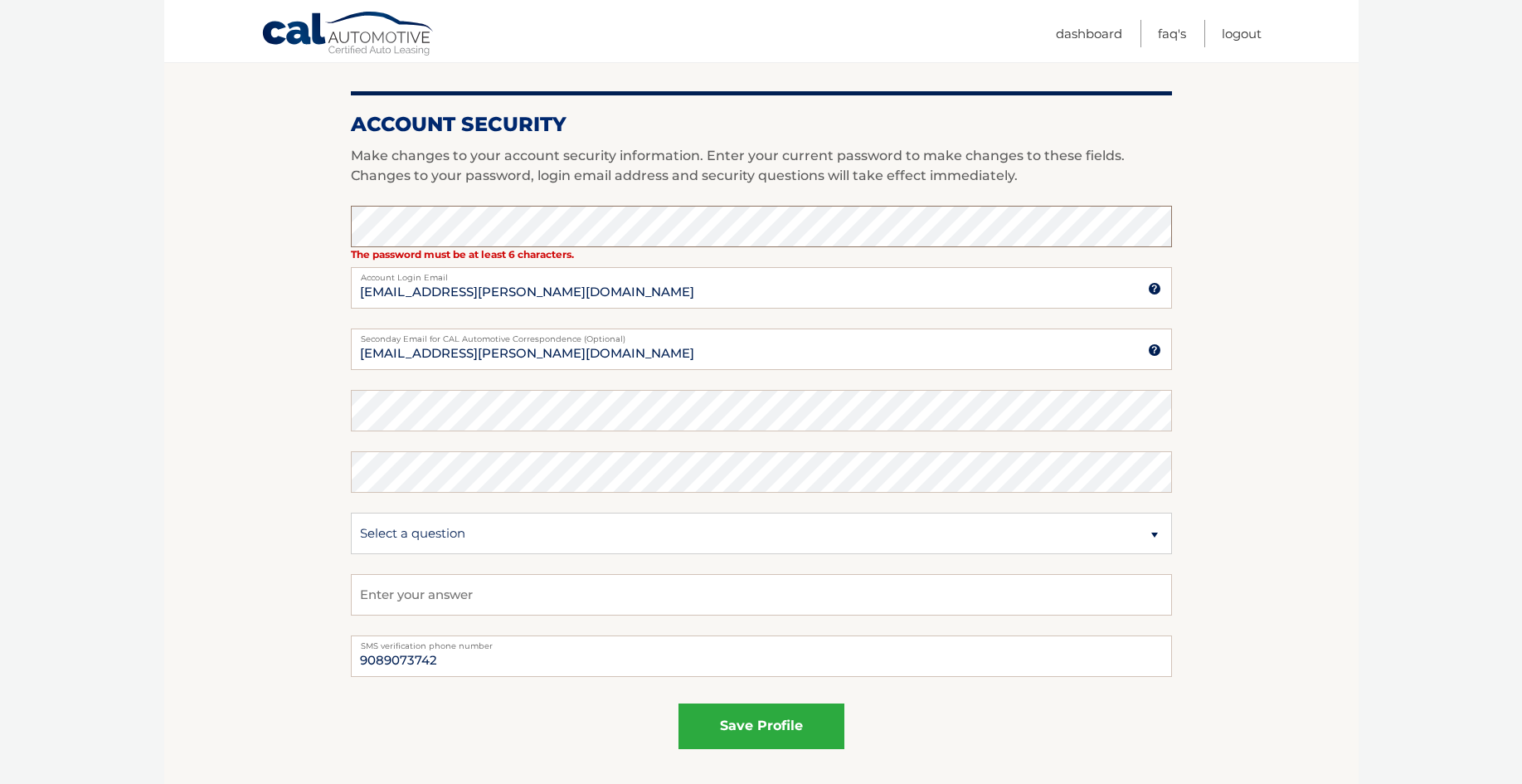
scroll to position [641, 0]
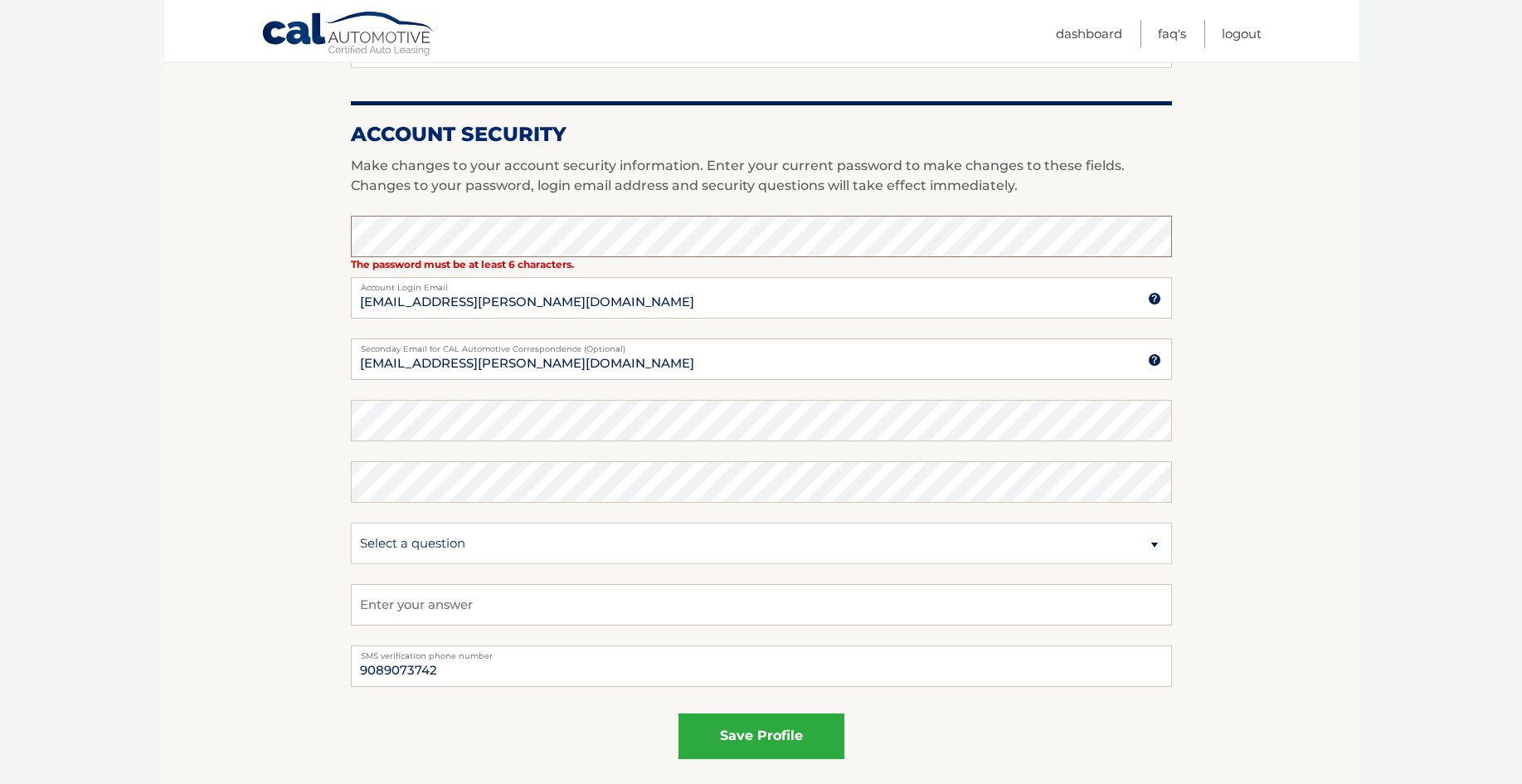
drag, startPoint x: 515, startPoint y: 505, endPoint x: 294, endPoint y: 233, distance: 350.5
click at [294, 233] on section "Account Overview | Edit Profile One or more fields have an error. account infor…" at bounding box center [761, 187] width 1194 height 1250
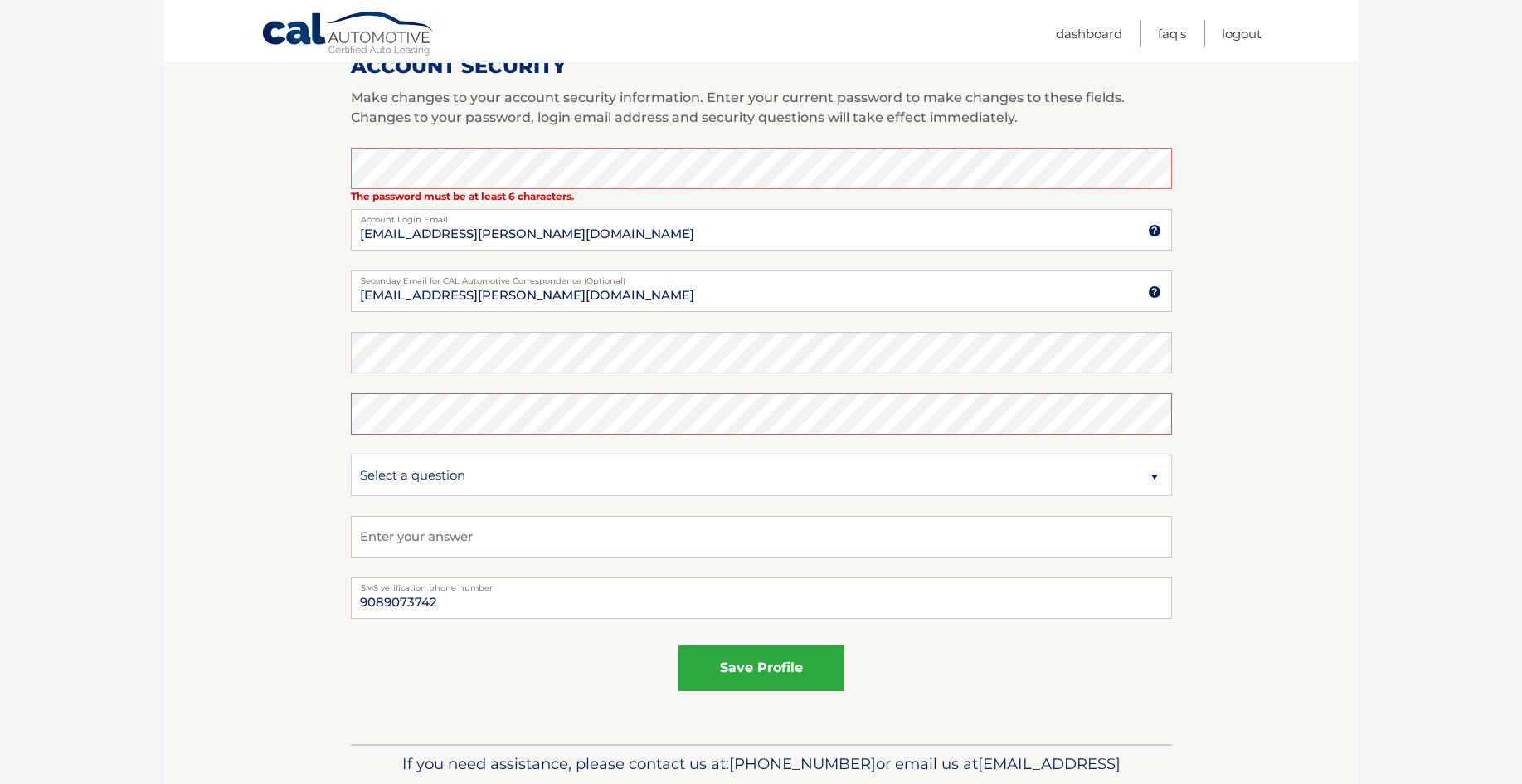
scroll to position [717, 0]
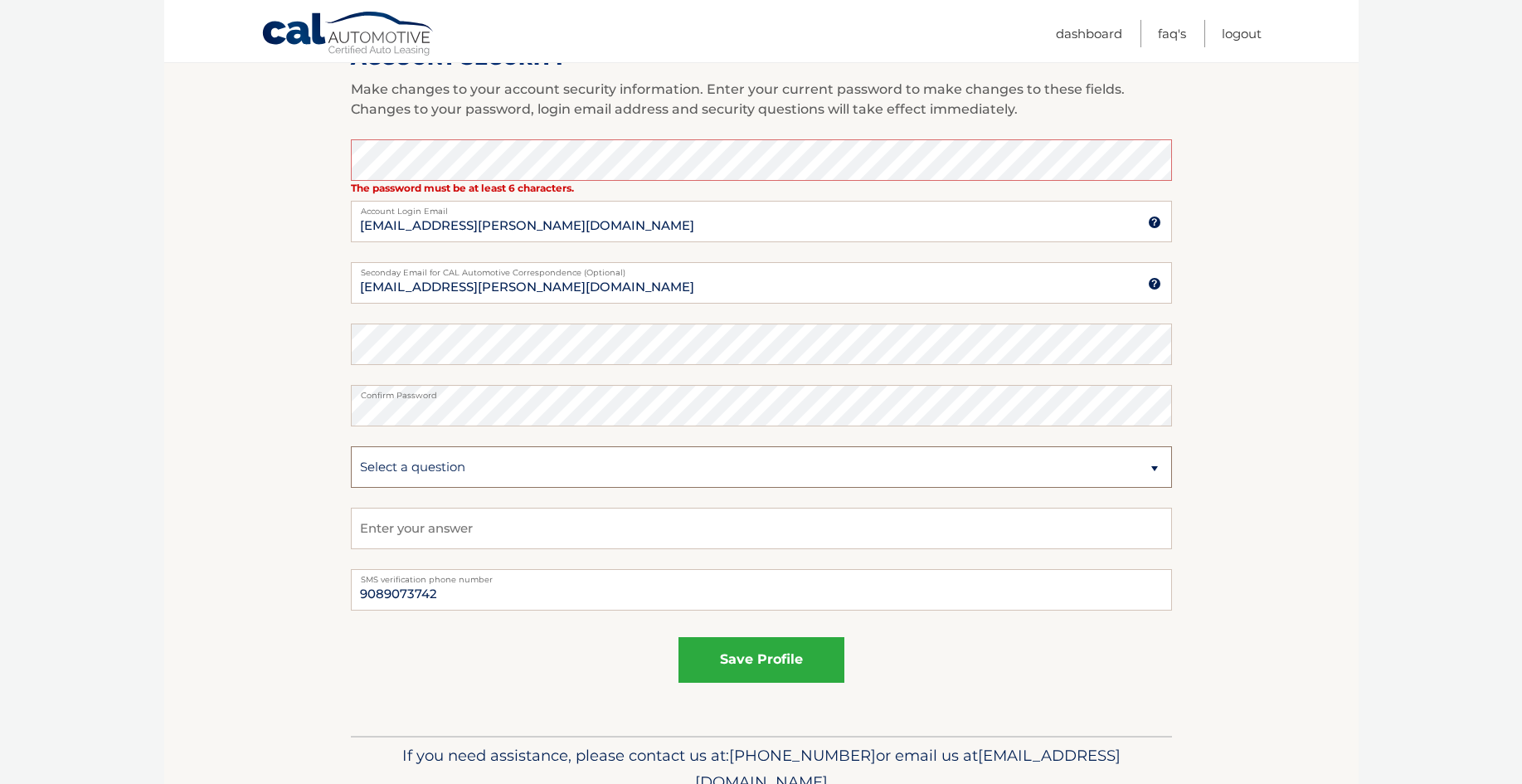
select select "2"
click at [441, 531] on input "text" at bounding box center [761, 529] width 821 height 42
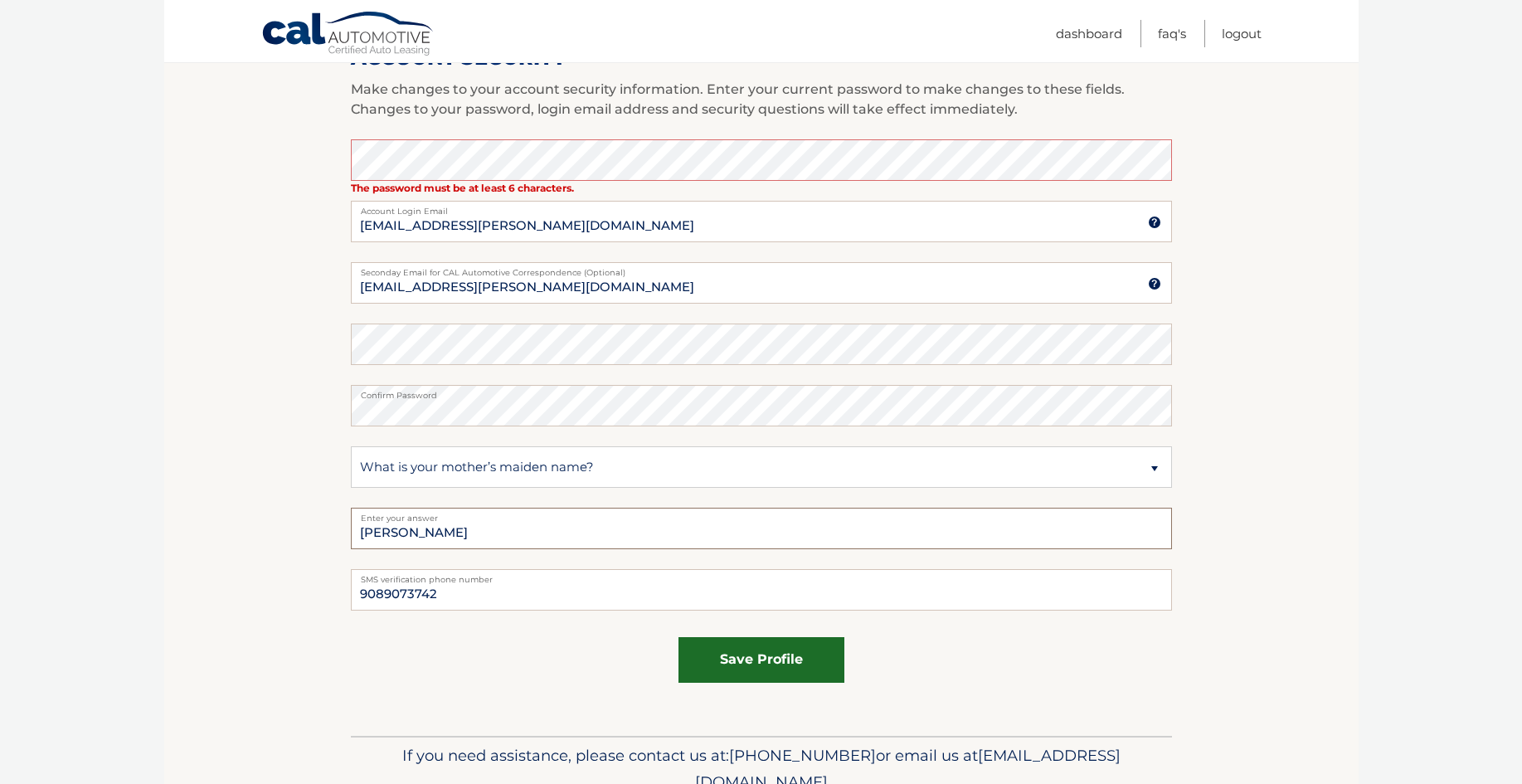
type input "Caballero"
click at [780, 663] on button "save profile" at bounding box center [761, 659] width 166 height 45
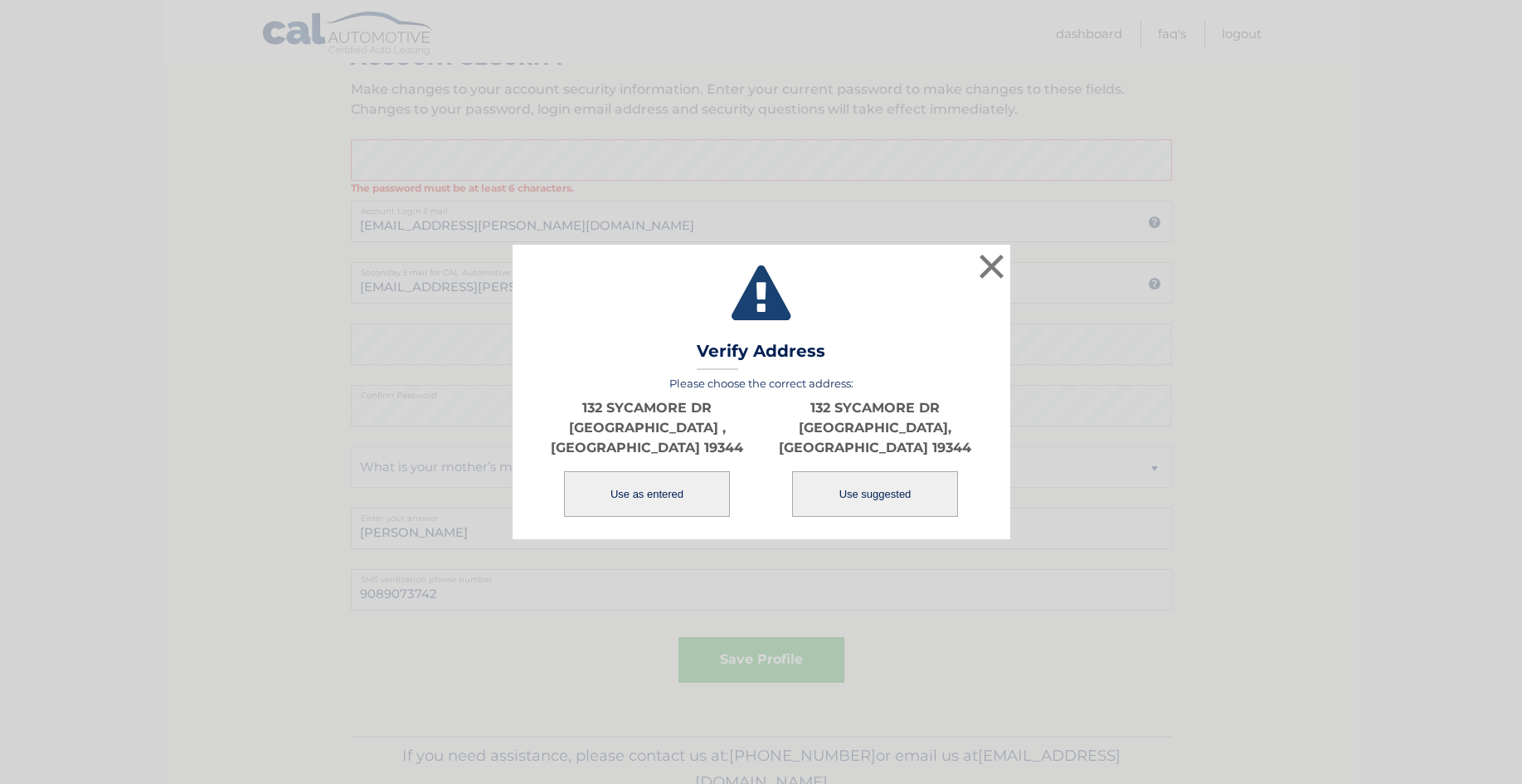
click at [861, 493] on button "Use suggested" at bounding box center [875, 493] width 166 height 45
type input "132 SYCAMORE DR"
type input "HONEY BROOK"
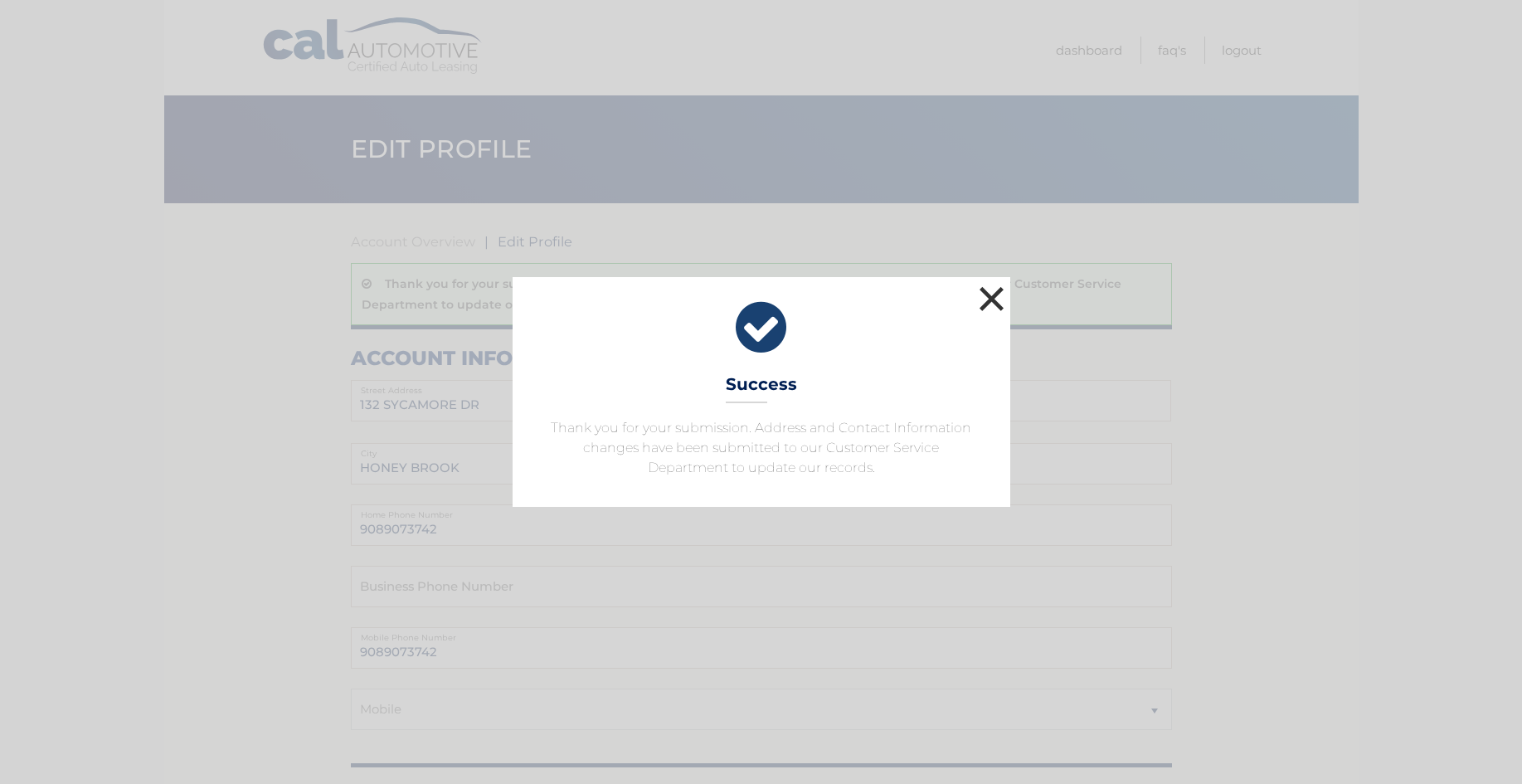
click at [995, 300] on button "×" at bounding box center [992, 299] width 34 height 34
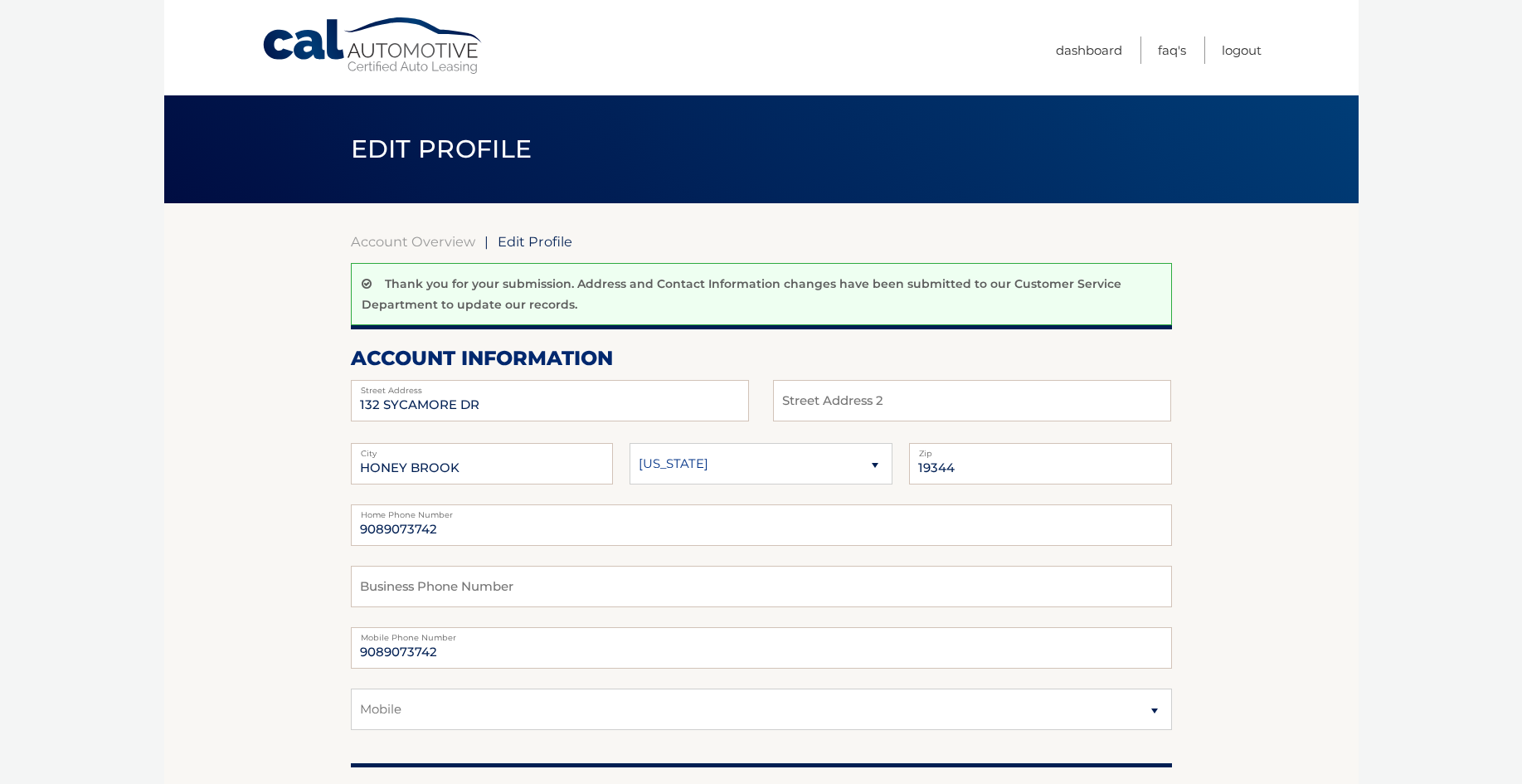
click at [404, 63] on link "Cal Automotive" at bounding box center [373, 46] width 224 height 59
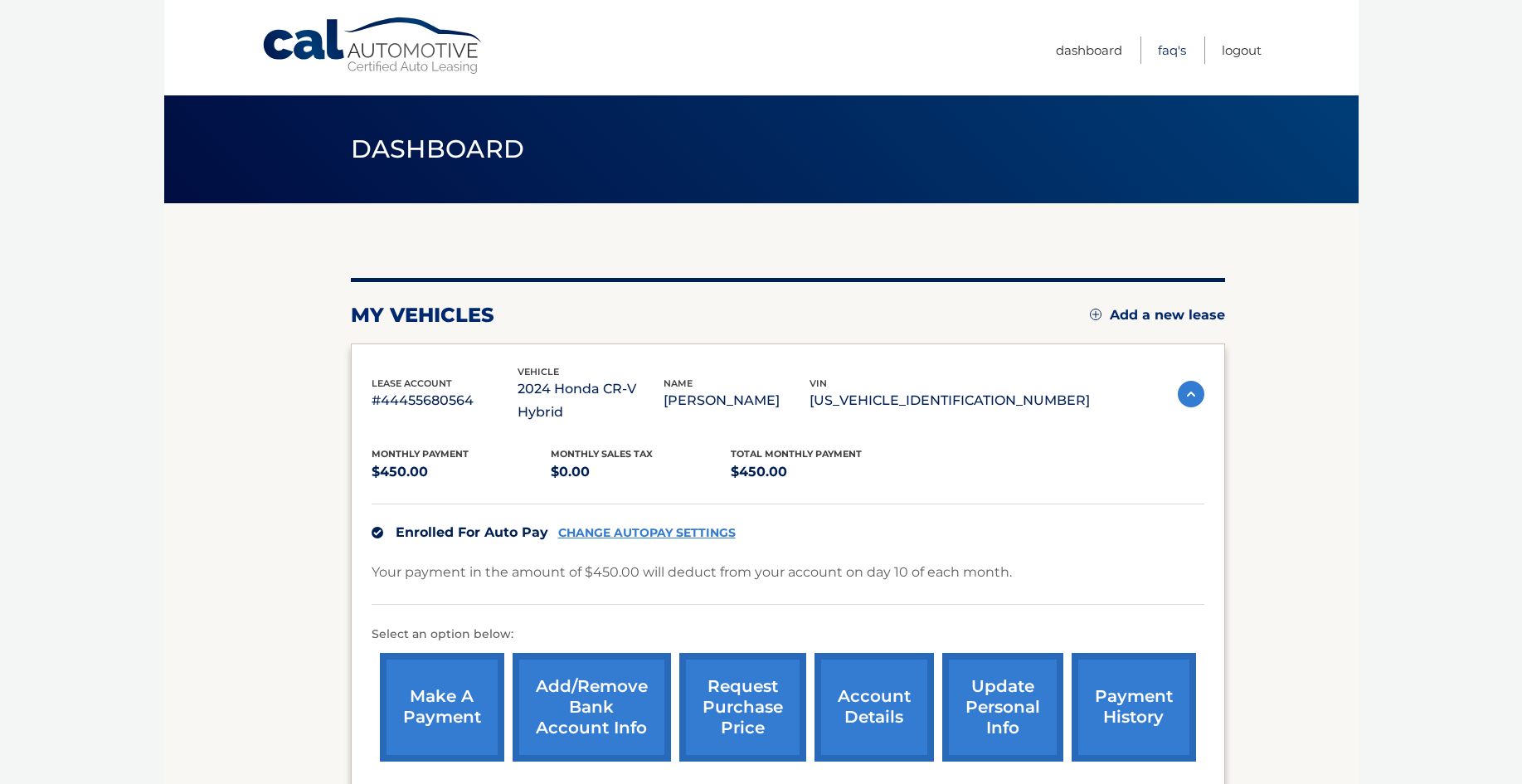
click at [1163, 51] on link "FAQ's" at bounding box center [1172, 50] width 28 height 28
